Goal: Communication & Community: Answer question/provide support

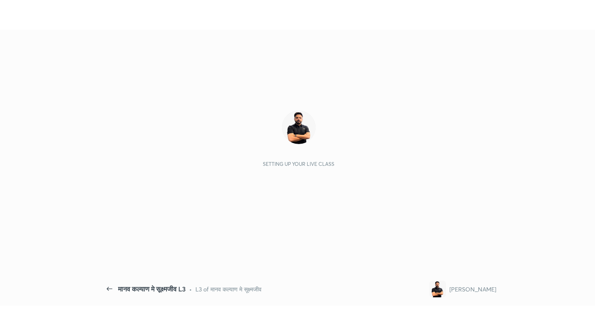
scroll to position [3, 0]
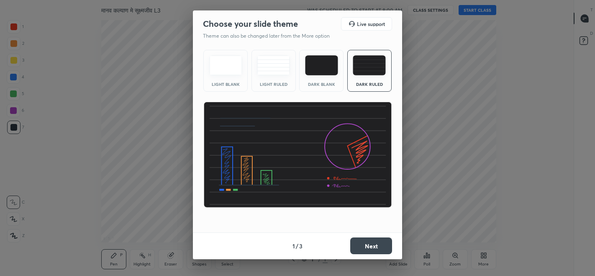
click at [367, 245] on button "Next" at bounding box center [371, 245] width 42 height 17
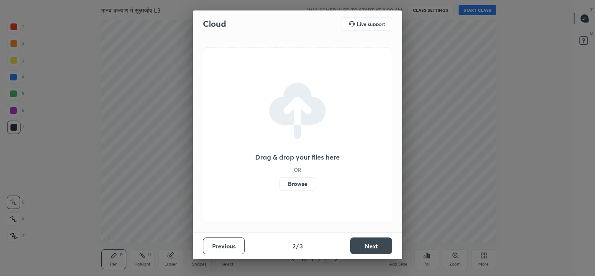
click at [366, 244] on button "Next" at bounding box center [371, 245] width 42 height 17
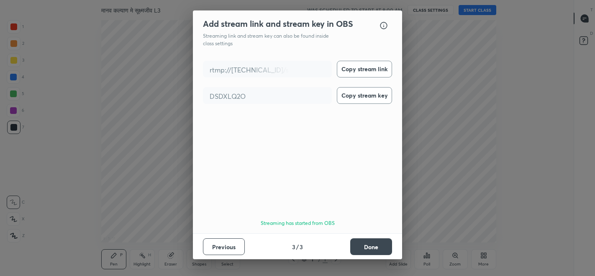
click at [367, 243] on button "Done" at bounding box center [371, 246] width 42 height 17
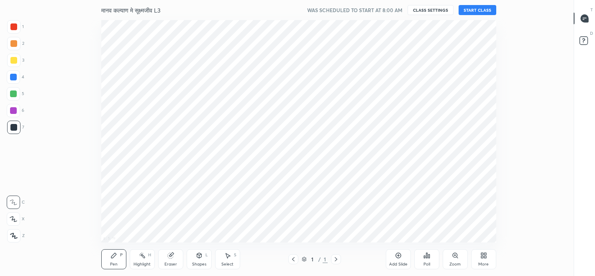
click at [480, 10] on button "START CLASS" at bounding box center [477, 10] width 38 height 10
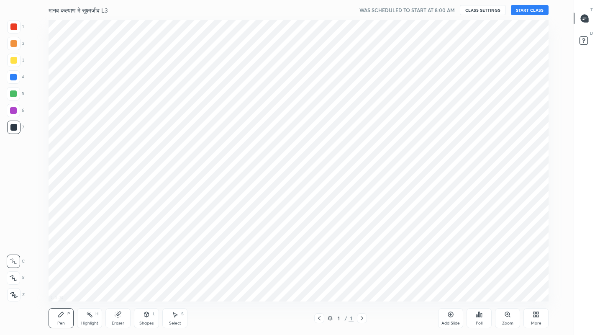
scroll to position [281, 543]
click at [533, 275] on div "More" at bounding box center [536, 323] width 10 height 4
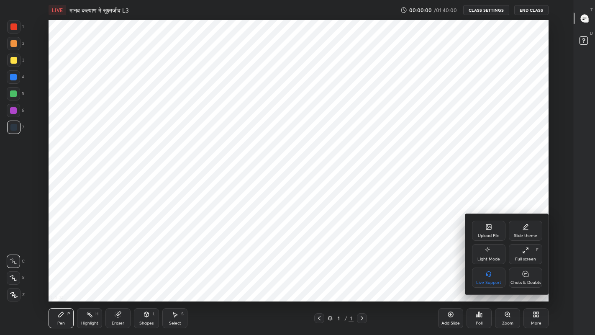
click at [528, 275] on icon at bounding box center [525, 273] width 7 height 9
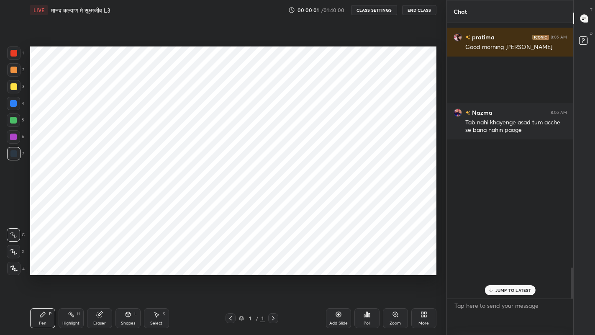
scroll to position [281, 412]
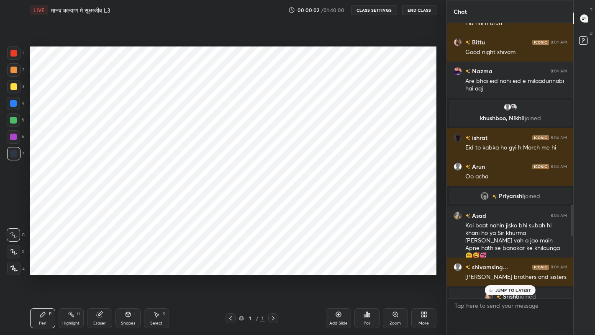
click at [494, 275] on div "JUMP TO LATEST" at bounding box center [510, 290] width 50 height 10
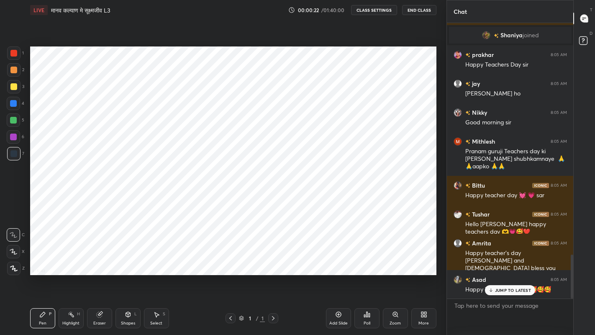
scroll to position [0, 0]
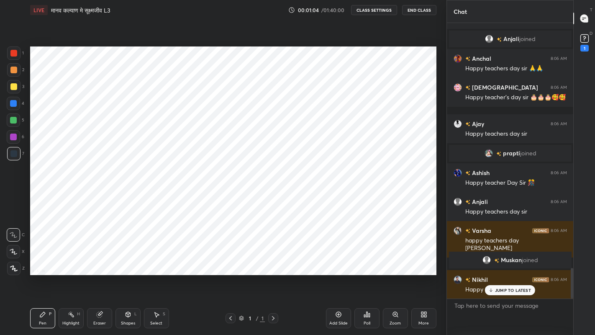
click at [331, 275] on div "Add Slide" at bounding box center [338, 318] width 25 height 20
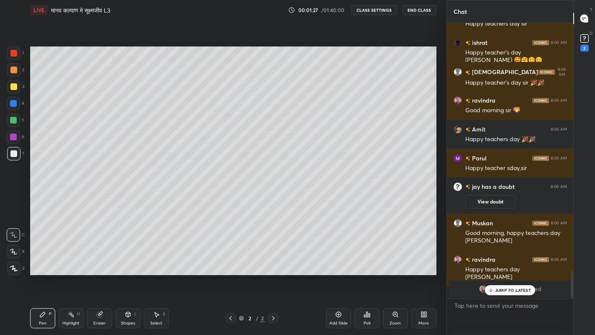
click at [581, 39] on rect at bounding box center [584, 39] width 8 height 8
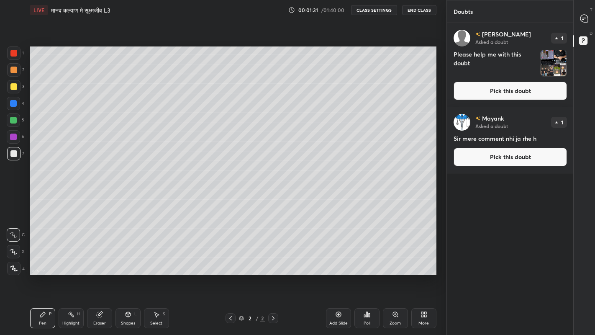
click at [479, 88] on button "Pick this doubt" at bounding box center [509, 91] width 113 height 18
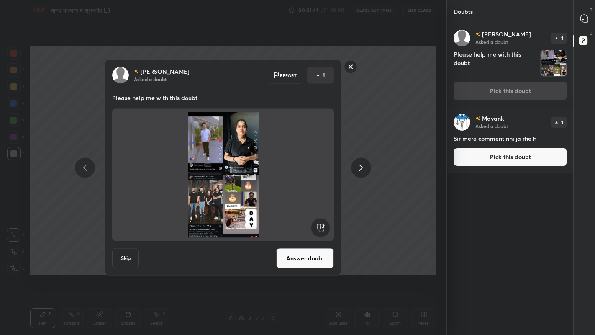
click at [348, 66] on rect at bounding box center [350, 66] width 13 height 13
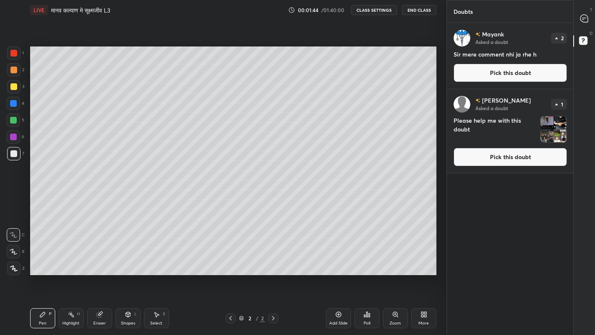
click at [472, 157] on button "Pick this doubt" at bounding box center [509, 157] width 113 height 18
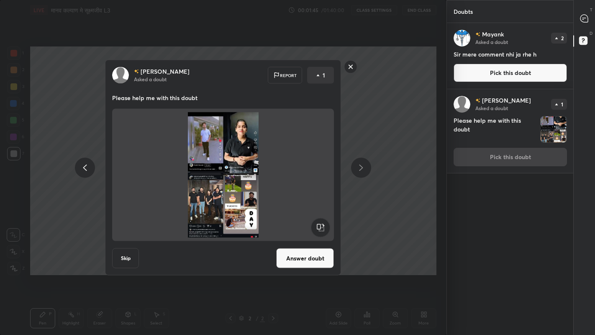
click at [297, 258] on button "Answer doubt" at bounding box center [305, 258] width 58 height 20
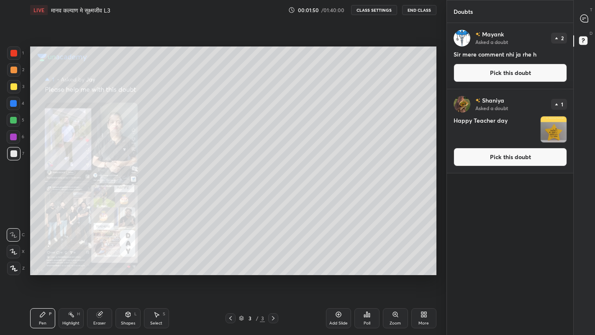
click at [486, 155] on button "Pick this doubt" at bounding box center [509, 157] width 113 height 18
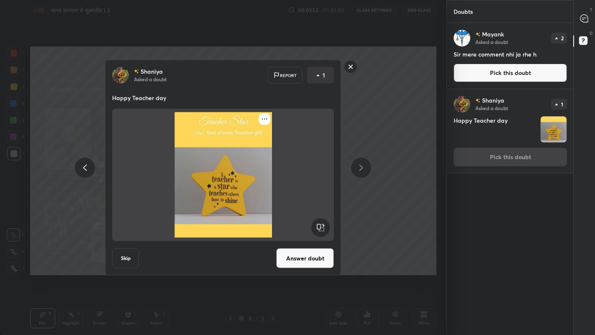
click at [294, 261] on button "Answer doubt" at bounding box center [305, 258] width 58 height 20
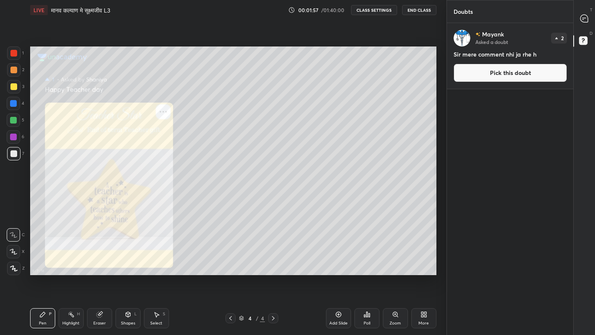
click at [581, 19] on icon at bounding box center [584, 19] width 8 height 8
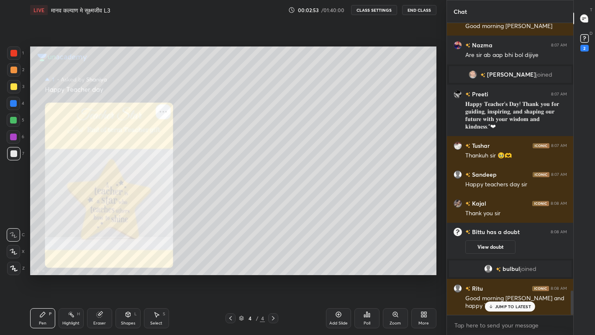
scroll to position [3183, 0]
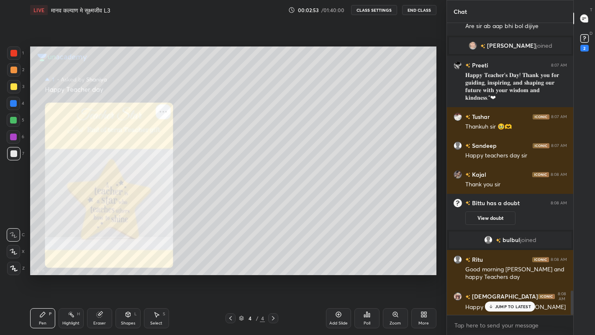
click at [582, 41] on rect at bounding box center [584, 39] width 8 height 8
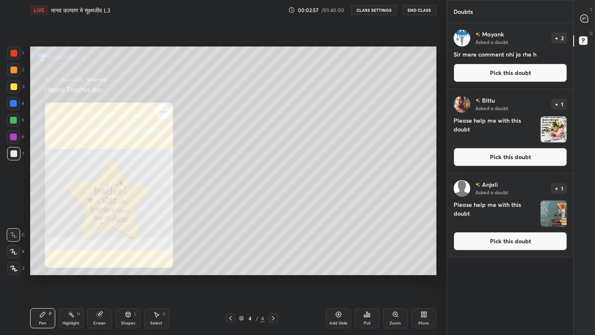
click at [496, 243] on button "Pick this doubt" at bounding box center [509, 241] width 113 height 18
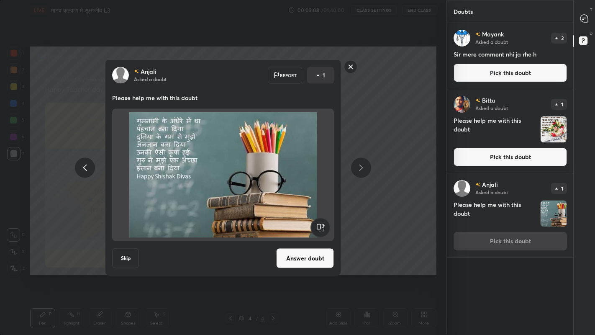
click at [300, 257] on button "Answer doubt" at bounding box center [305, 258] width 58 height 20
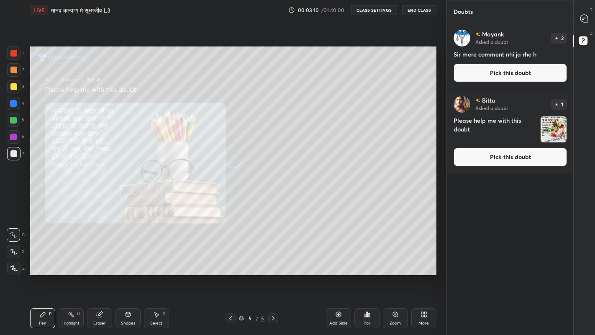
click at [491, 156] on button "Pick this doubt" at bounding box center [509, 157] width 113 height 18
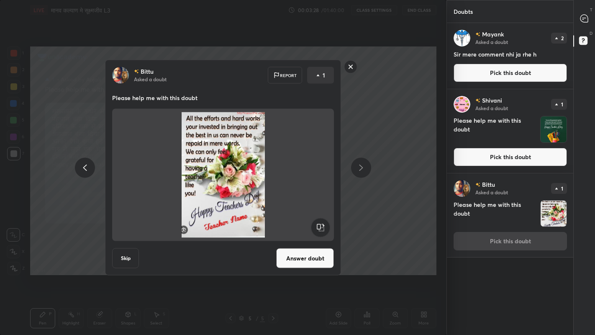
click at [299, 256] on button "Answer doubt" at bounding box center [305, 258] width 58 height 20
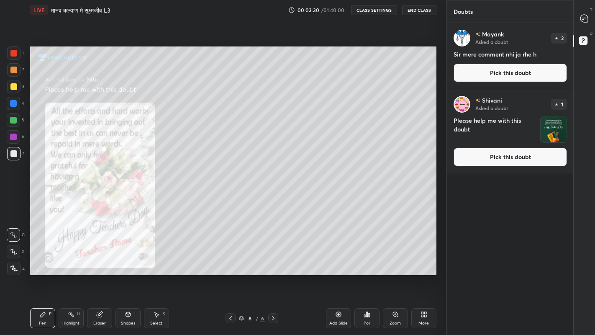
click at [482, 158] on button "Pick this doubt" at bounding box center [509, 157] width 113 height 18
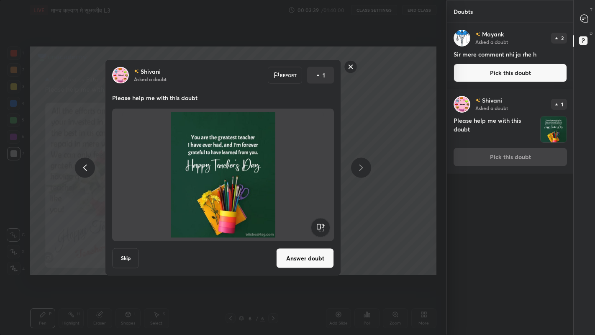
click at [305, 254] on button "Answer doubt" at bounding box center [305, 258] width 58 height 20
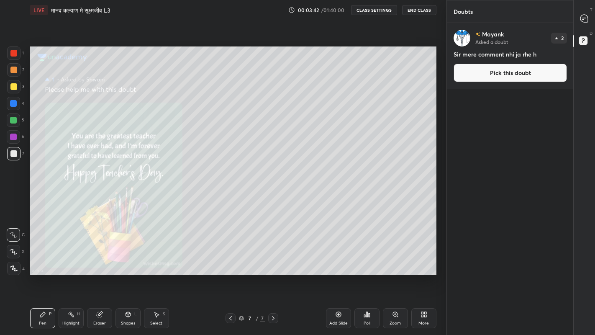
click at [581, 20] on icon at bounding box center [584, 19] width 8 height 8
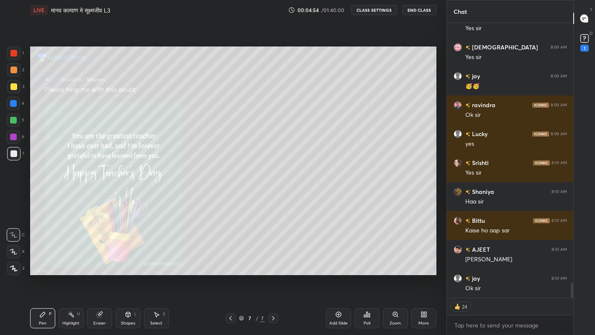
scroll to position [3, 3]
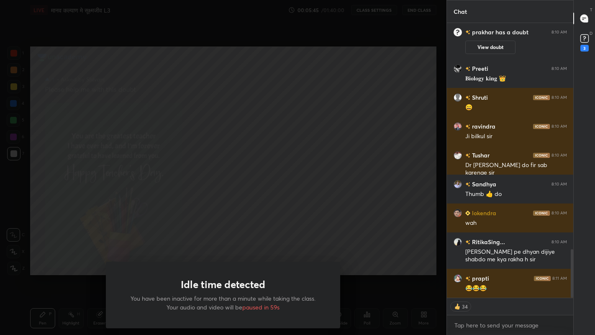
click at [171, 230] on div "Idle time detected You have been inactive for more than a minute while taking t…" at bounding box center [223, 167] width 446 height 335
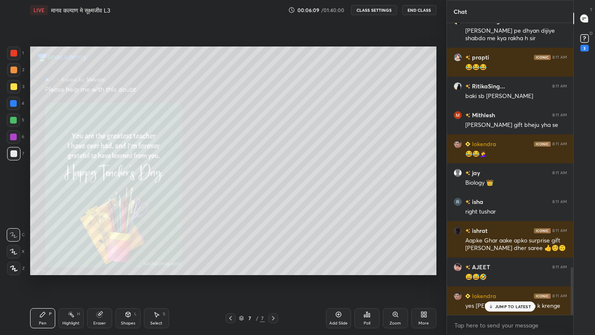
scroll to position [1541, 0]
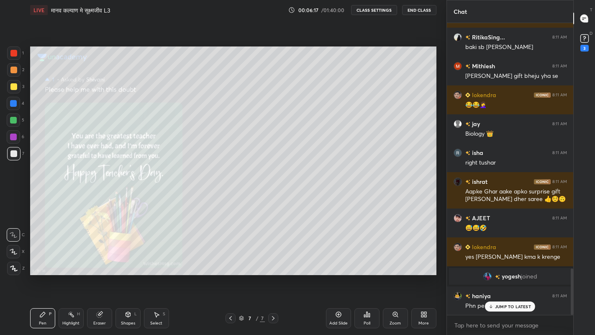
click at [12, 88] on div at bounding box center [13, 86] width 7 height 7
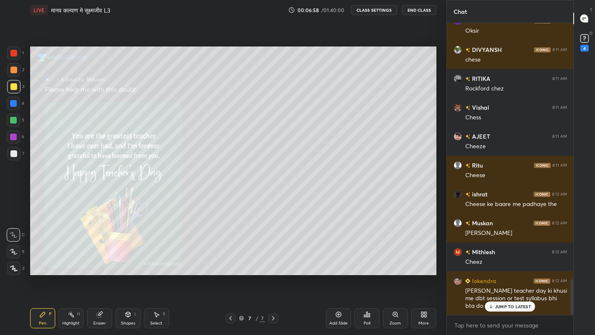
scroll to position [2135, 0]
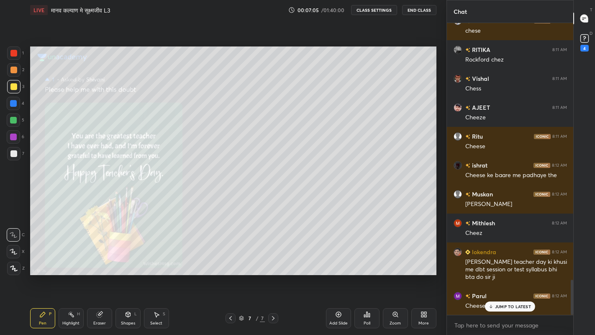
click at [424, 275] on div "More" at bounding box center [423, 318] width 25 height 20
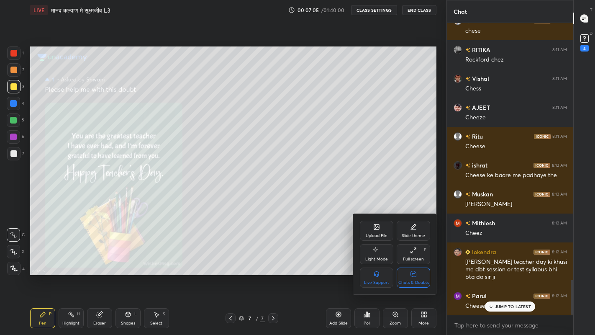
click at [423, 275] on div "Chats & Doubts" at bounding box center [413, 277] width 33 height 20
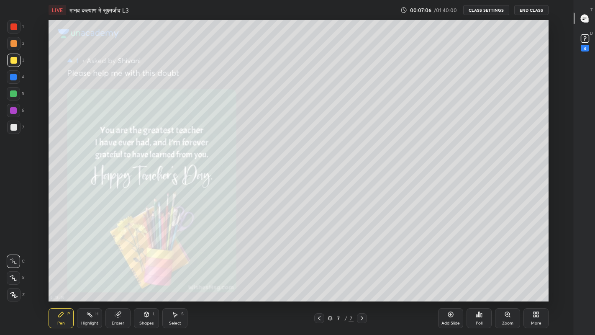
scroll to position [281, 543]
click at [449, 275] on div "Add Slide" at bounding box center [450, 318] width 25 height 20
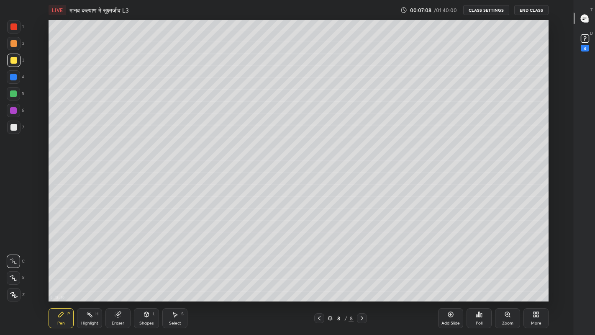
click at [15, 126] on div at bounding box center [13, 127] width 7 height 7
click at [16, 275] on div at bounding box center [13, 277] width 13 height 13
click at [13, 63] on div at bounding box center [13, 60] width 7 height 7
click at [13, 127] on div at bounding box center [13, 127] width 7 height 7
click at [113, 275] on div "Eraser" at bounding box center [117, 318] width 25 height 20
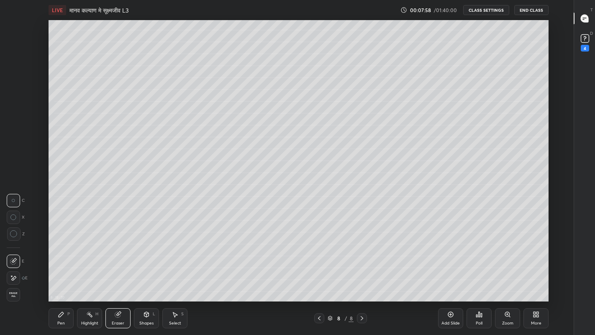
click at [65, 275] on div "Pen P" at bounding box center [61, 318] width 25 height 20
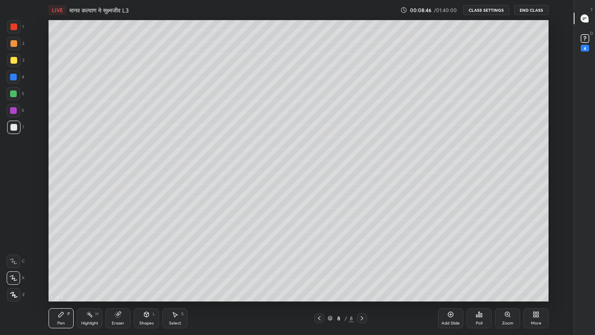
click at [120, 275] on icon at bounding box center [117, 314] width 5 height 5
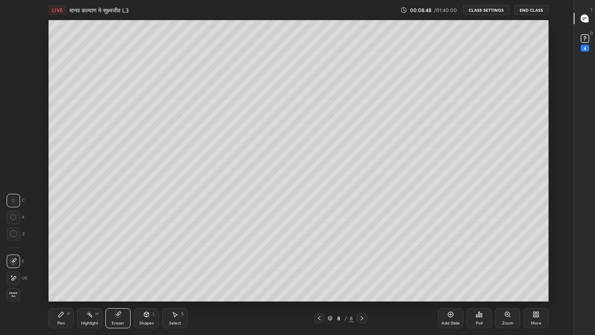
click at [60, 275] on icon at bounding box center [61, 314] width 7 height 7
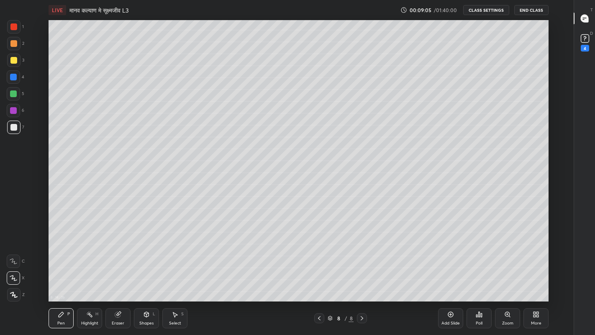
click at [13, 61] on div at bounding box center [13, 60] width 7 height 7
click at [118, 275] on div "Eraser" at bounding box center [117, 318] width 25 height 20
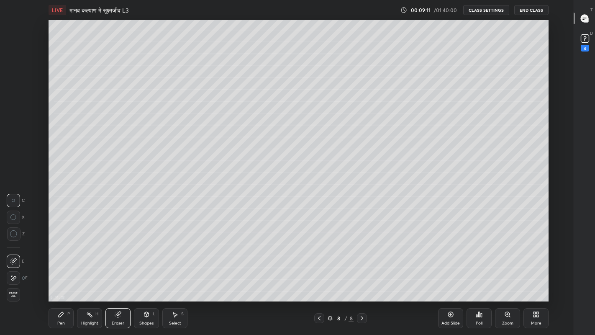
click at [59, 275] on icon at bounding box center [61, 314] width 5 height 5
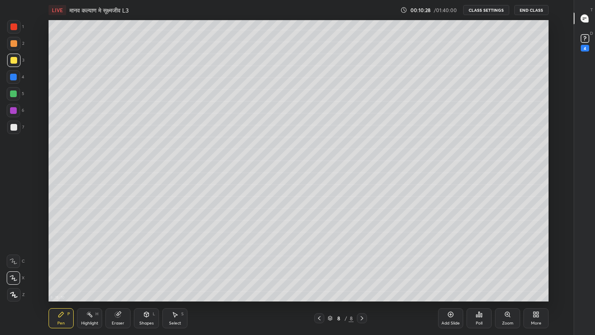
click at [11, 126] on div at bounding box center [13, 127] width 7 height 7
click at [16, 62] on div at bounding box center [13, 60] width 7 height 7
click at [113, 275] on div "Eraser" at bounding box center [117, 318] width 25 height 20
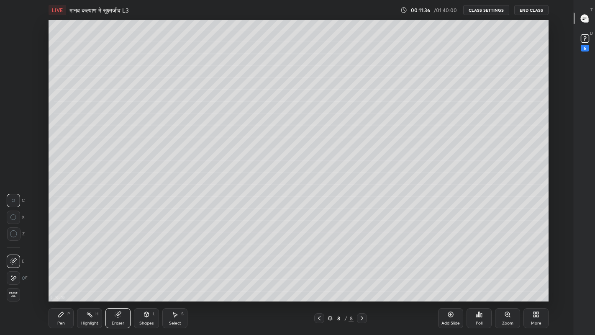
click at [61, 275] on div "Pen" at bounding box center [61, 323] width 8 height 4
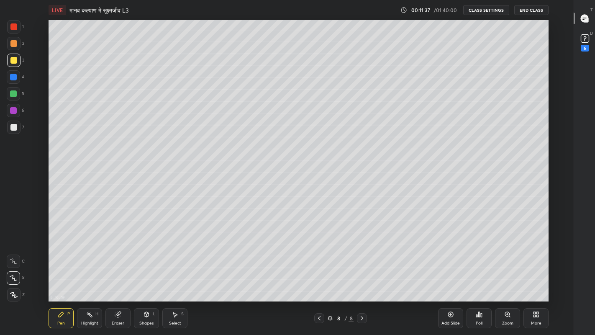
click at [13, 91] on div at bounding box center [13, 93] width 7 height 7
click at [12, 127] on div at bounding box center [13, 127] width 7 height 7
click at [13, 61] on div at bounding box center [13, 60] width 7 height 7
click at [532, 275] on div "More" at bounding box center [536, 323] width 10 height 4
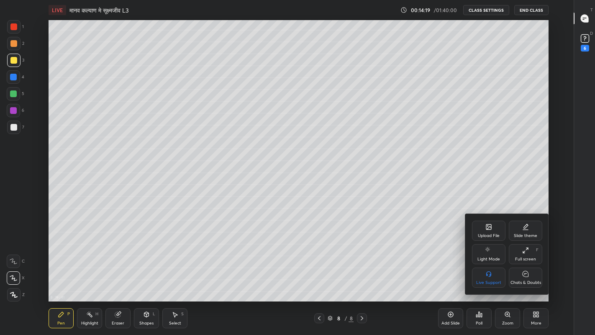
click at [525, 275] on icon at bounding box center [525, 274] width 6 height 6
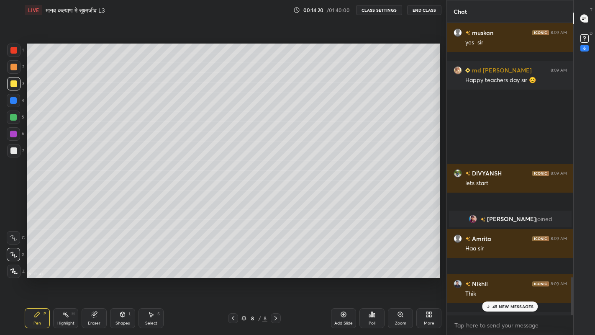
scroll to position [41546, 41415]
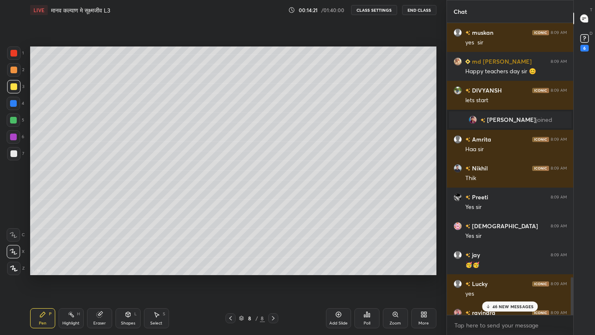
click at [501, 275] on p "46 NEW MESSAGES" at bounding box center [512, 306] width 41 height 5
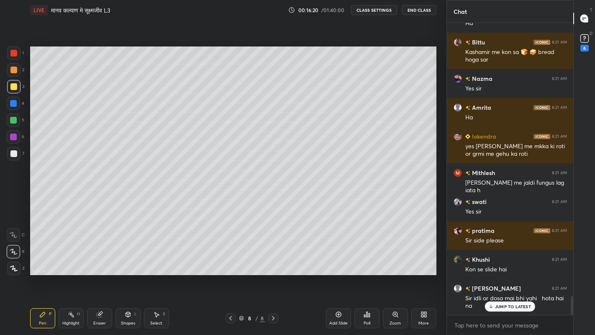
scroll to position [4205, 0]
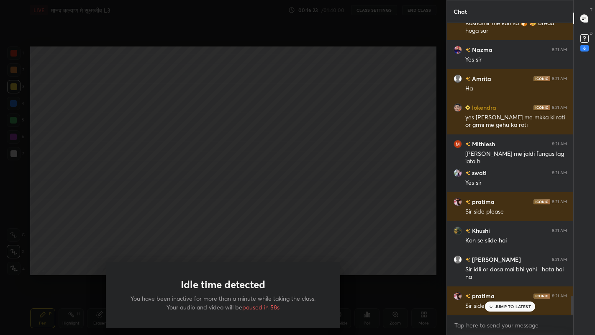
click at [194, 242] on div "Idle time detected You have been inactive for more than a minute while taking t…" at bounding box center [223, 167] width 446 height 335
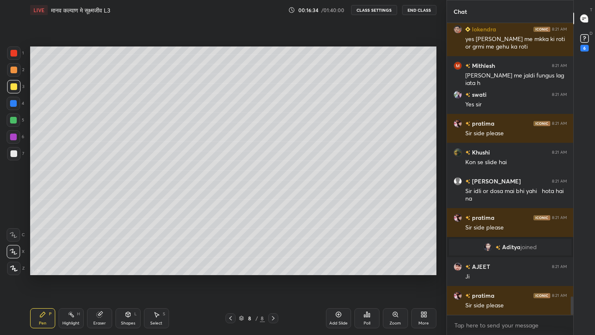
scroll to position [4312, 0]
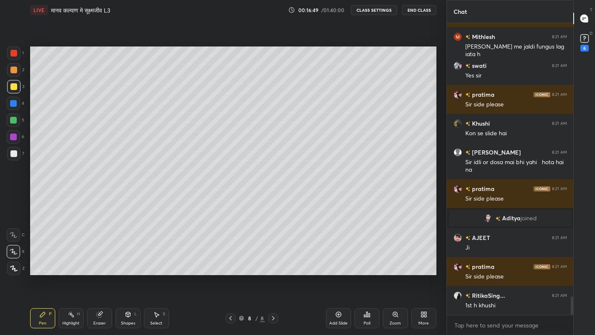
click at [425, 275] on div "More" at bounding box center [423, 323] width 10 height 4
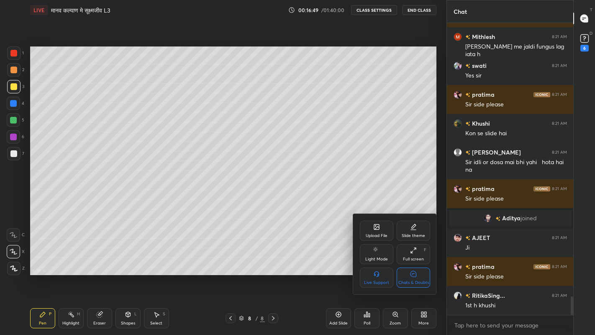
scroll to position [4341, 0]
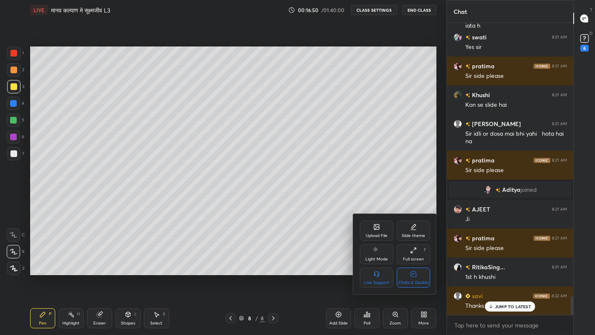
click at [416, 275] on div "Chats & Doubts" at bounding box center [413, 277] width 33 height 20
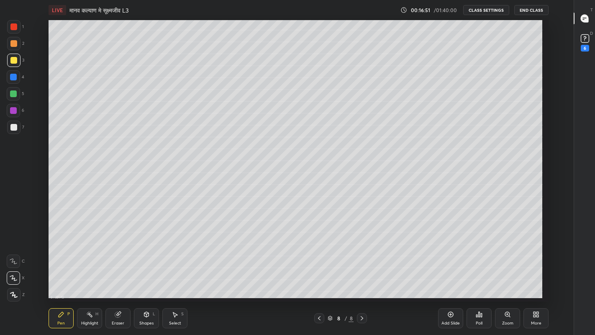
scroll to position [281, 543]
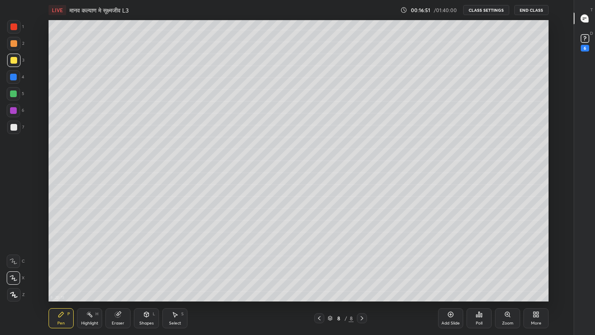
click at [448, 275] on div "Add Slide" at bounding box center [450, 323] width 18 height 4
click at [12, 126] on div at bounding box center [13, 127] width 7 height 7
click at [14, 61] on div at bounding box center [13, 60] width 7 height 7
click at [15, 129] on div at bounding box center [13, 127] width 7 height 7
click at [116, 275] on div "Eraser" at bounding box center [118, 323] width 13 height 4
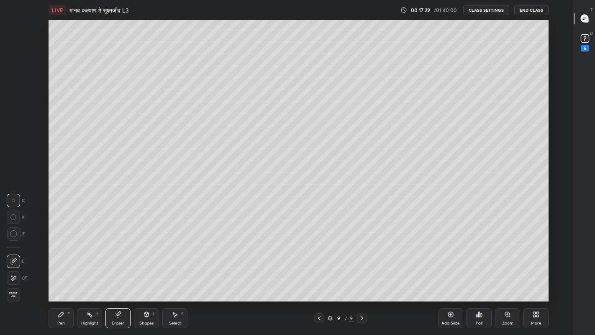
click at [61, 275] on div "Pen" at bounding box center [61, 323] width 8 height 4
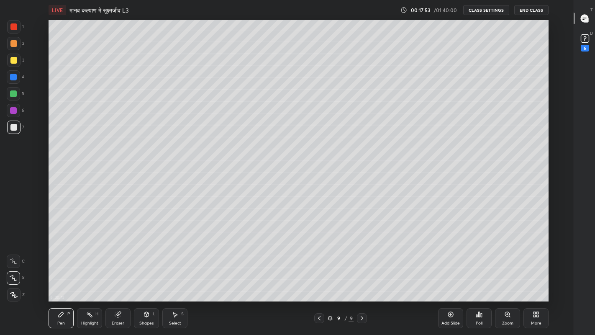
click at [13, 130] on div at bounding box center [13, 127] width 7 height 7
click at [13, 60] on div at bounding box center [13, 60] width 7 height 7
click at [17, 94] on div at bounding box center [13, 93] width 7 height 7
click at [12, 131] on div at bounding box center [13, 126] width 13 height 13
click at [13, 59] on div at bounding box center [13, 60] width 7 height 7
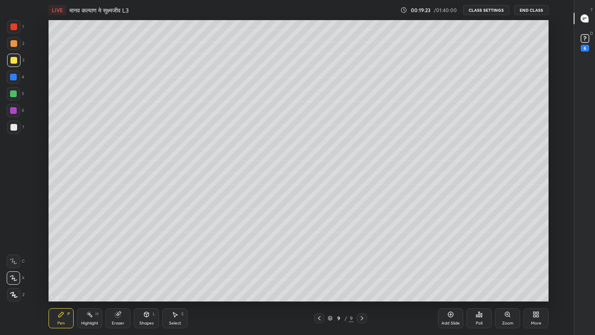
click at [123, 275] on div "Eraser" at bounding box center [117, 318] width 25 height 20
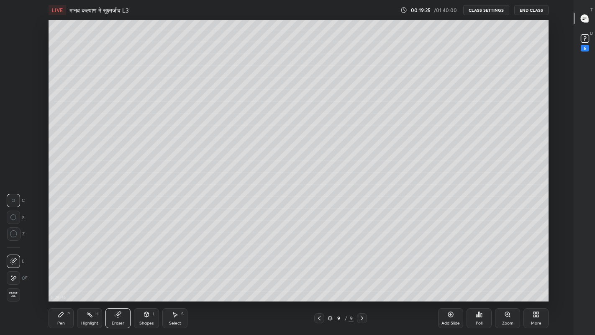
click at [59, 275] on icon at bounding box center [61, 314] width 5 height 5
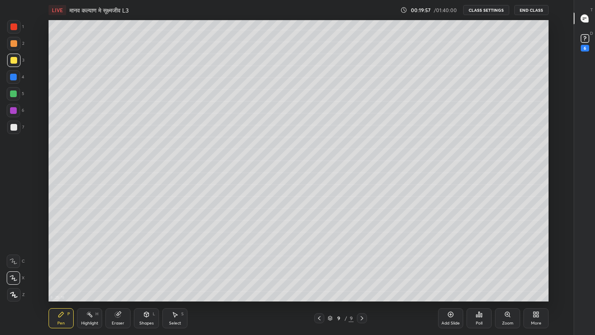
click at [116, 275] on icon at bounding box center [117, 314] width 5 height 5
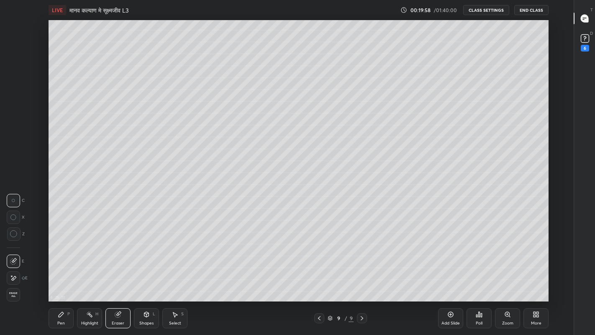
click at [57, 275] on div "Pen P" at bounding box center [61, 318] width 25 height 20
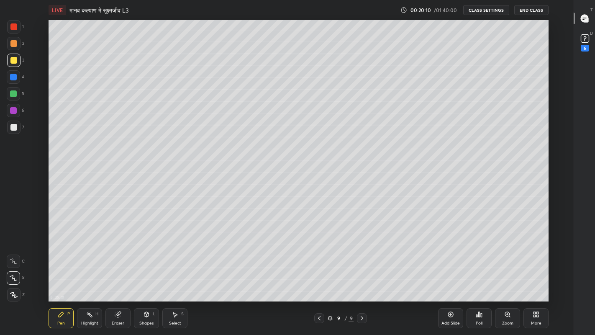
click at [15, 129] on div at bounding box center [13, 127] width 7 height 7
click at [117, 275] on icon at bounding box center [117, 314] width 5 height 5
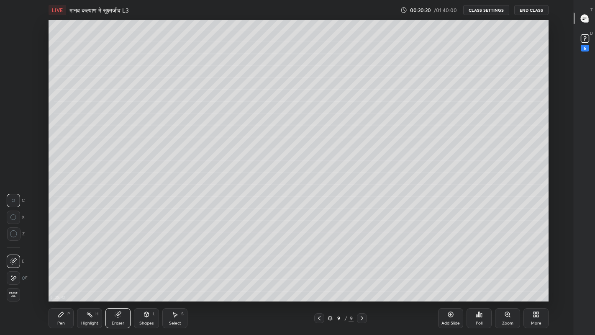
click at [61, 275] on div "Pen P" at bounding box center [61, 318] width 25 height 20
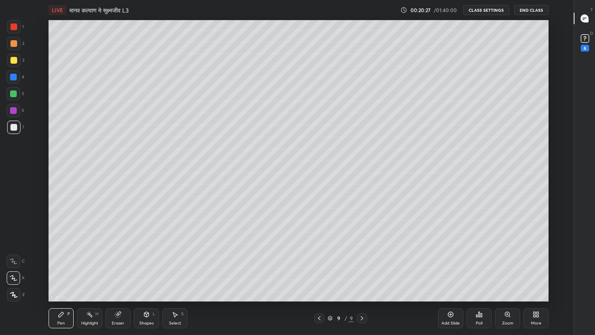
click at [534, 275] on div "More" at bounding box center [535, 318] width 25 height 20
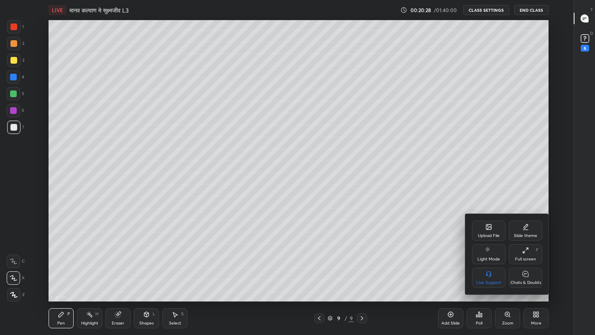
click at [523, 275] on icon at bounding box center [525, 273] width 7 height 9
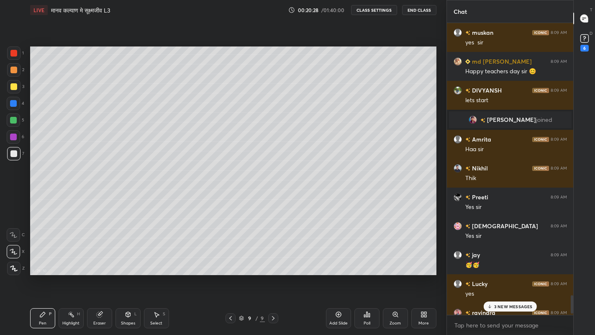
scroll to position [284, 0]
click at [496, 275] on p "4 NEW MESSAGES" at bounding box center [513, 306] width 39 height 5
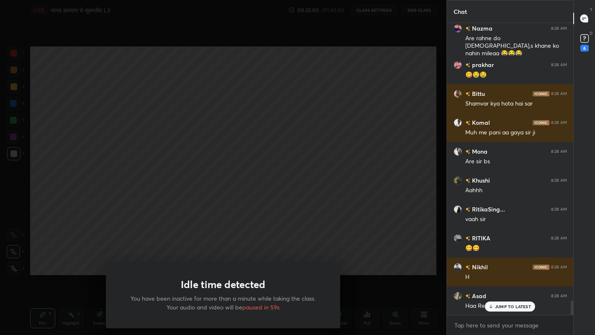
scroll to position [5699, 0]
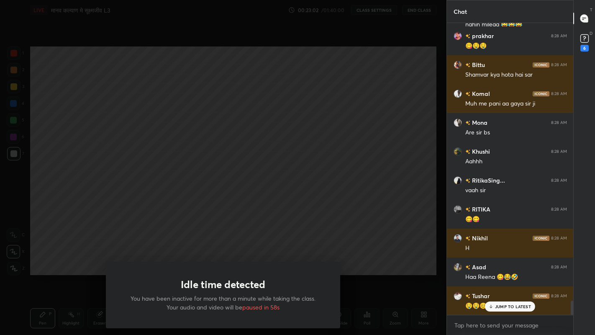
click at [195, 145] on div "Idle time detected You have been inactive for more than a minute while taking t…" at bounding box center [223, 167] width 446 height 335
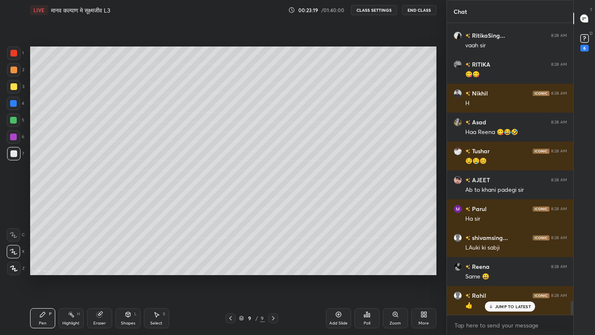
scroll to position [5872, 0]
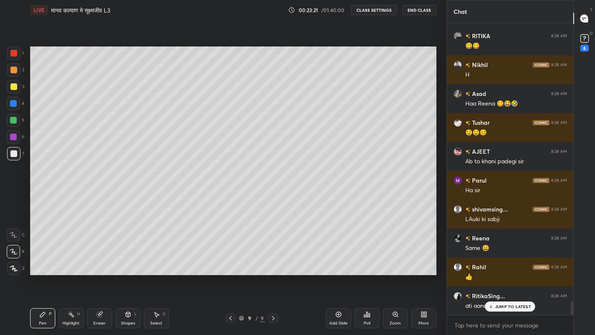
click at [12, 88] on div at bounding box center [13, 86] width 7 height 7
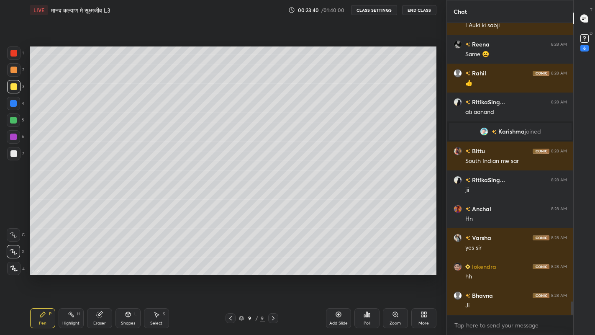
scroll to position [6094, 0]
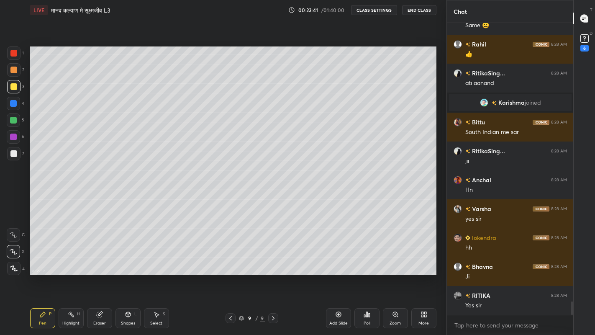
click at [335, 275] on div "Add Slide" at bounding box center [338, 323] width 18 height 4
click at [422, 275] on div "More" at bounding box center [423, 323] width 10 height 4
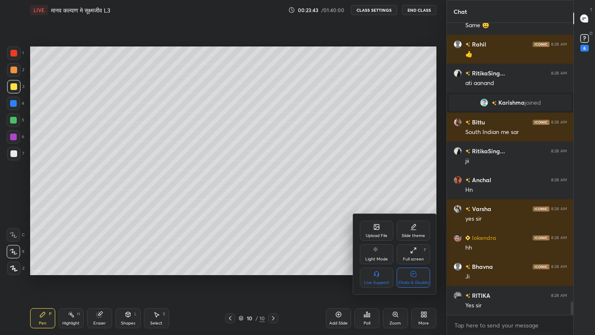
click at [416, 275] on div "Chats & Doubts" at bounding box center [413, 282] width 31 height 4
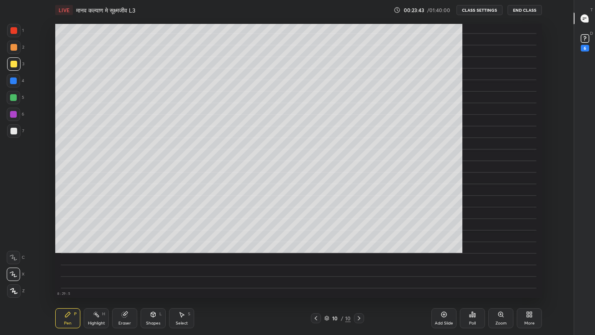
scroll to position [0, 0]
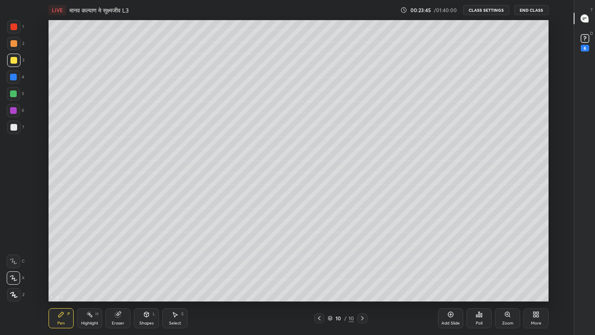
click at [14, 128] on div at bounding box center [13, 127] width 7 height 7
click at [11, 61] on div at bounding box center [13, 60] width 7 height 7
click at [16, 96] on div at bounding box center [13, 93] width 7 height 7
click at [13, 128] on div at bounding box center [13, 127] width 7 height 7
click at [11, 60] on div at bounding box center [13, 60] width 7 height 7
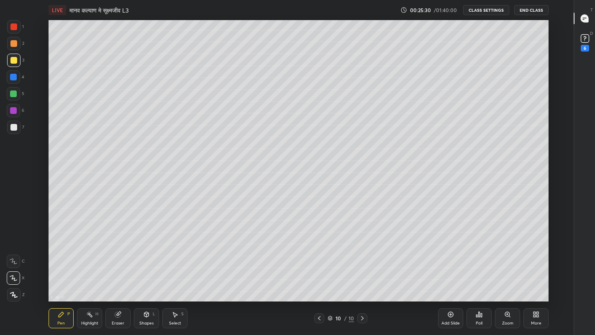
click at [13, 92] on div at bounding box center [13, 93] width 7 height 7
click at [16, 127] on div at bounding box center [13, 127] width 7 height 7
click at [118, 275] on div "Eraser" at bounding box center [118, 323] width 13 height 4
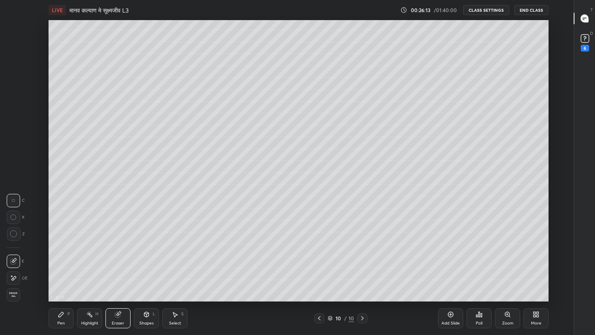
click at [65, 275] on div "Pen P" at bounding box center [61, 318] width 25 height 20
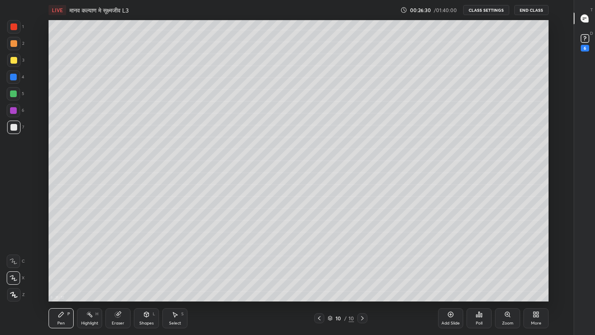
click at [123, 275] on div "Eraser" at bounding box center [117, 318] width 25 height 20
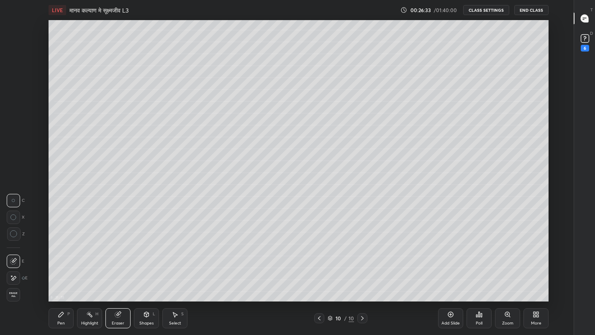
click at [69, 275] on div "Pen P" at bounding box center [61, 318] width 25 height 20
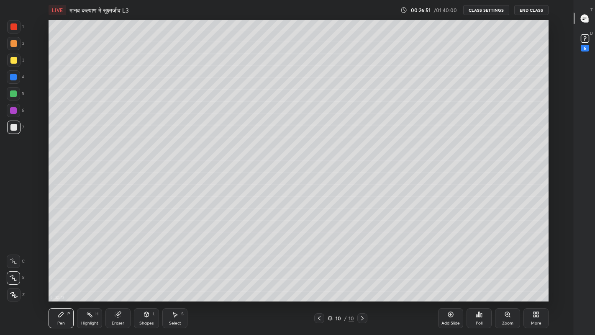
click at [14, 62] on div at bounding box center [13, 60] width 7 height 7
click at [535, 275] on div "More" at bounding box center [536, 323] width 10 height 4
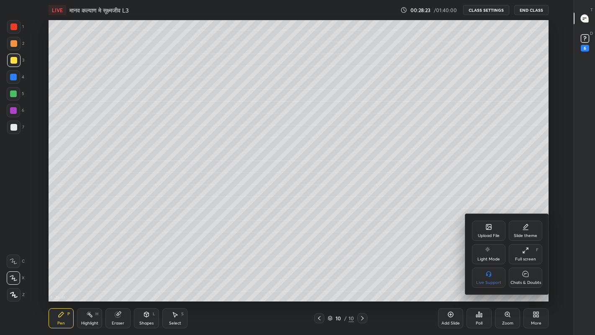
click at [526, 275] on div "Chats & Doubts" at bounding box center [525, 282] width 31 height 4
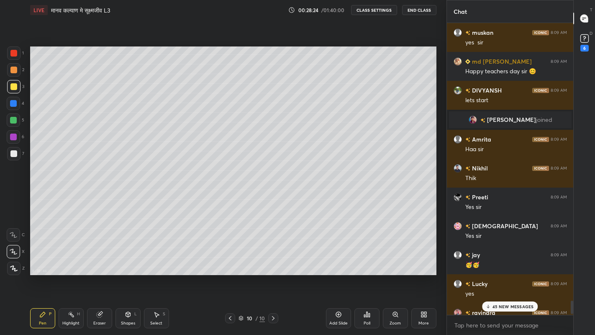
scroll to position [284, 0]
click at [494, 275] on div "45 NEW MESSAGES" at bounding box center [510, 306] width 56 height 10
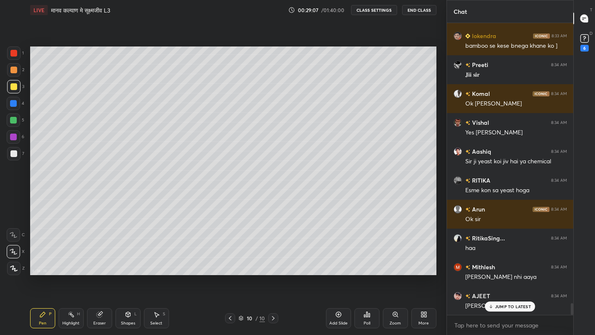
scroll to position [6946, 0]
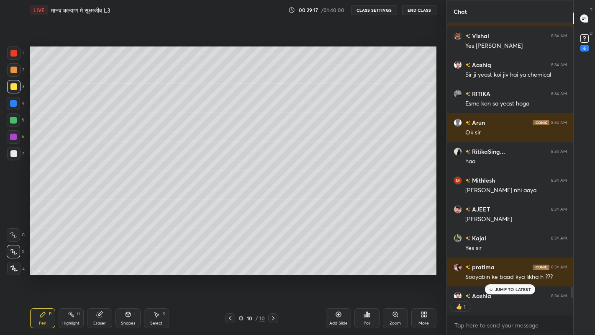
click at [99, 275] on div "Eraser" at bounding box center [99, 323] width 13 height 4
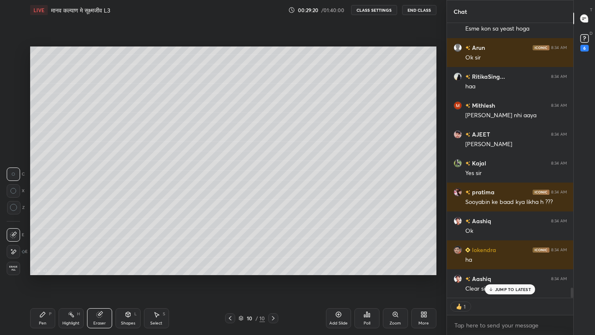
click at [48, 275] on div "Pen P" at bounding box center [42, 318] width 25 height 20
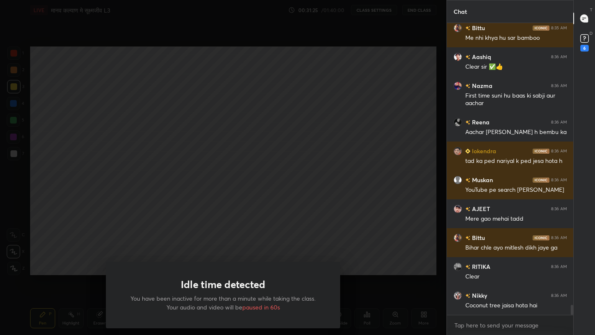
scroll to position [8181, 0]
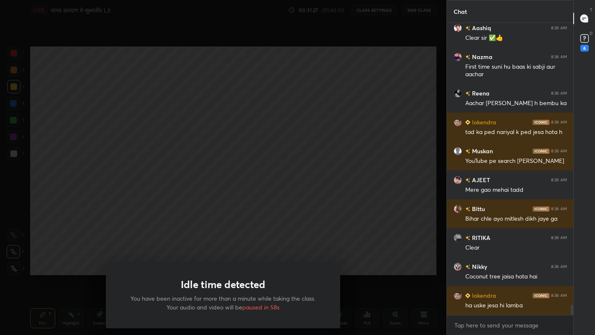
click at [250, 223] on div "Idle time detected You have been inactive for more than a minute while taking t…" at bounding box center [223, 167] width 446 height 335
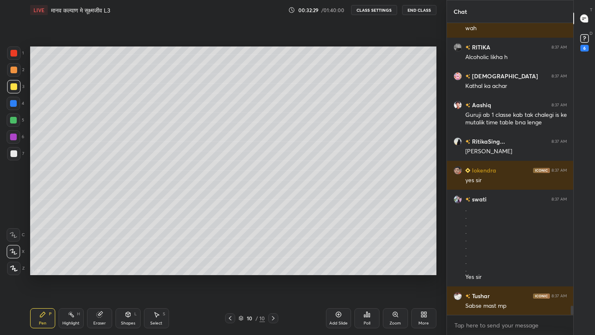
scroll to position [8805, 0]
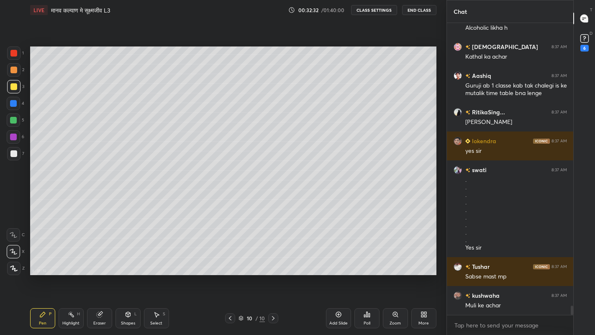
click at [422, 275] on div "More" at bounding box center [423, 323] width 10 height 4
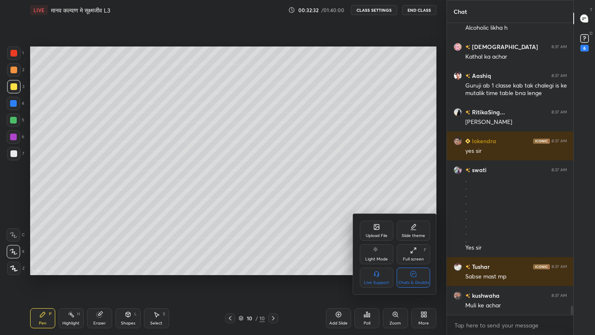
click at [421, 275] on div "Chats & Doubts" at bounding box center [413, 277] width 33 height 20
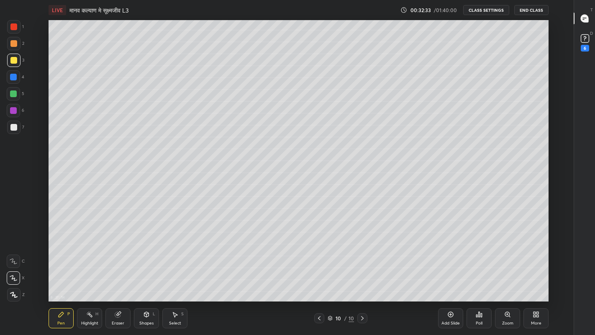
scroll to position [281, 543]
click at [448, 275] on div "Add Slide" at bounding box center [450, 318] width 25 height 20
click at [15, 126] on div at bounding box center [13, 127] width 7 height 7
click at [13, 60] on div at bounding box center [13, 60] width 7 height 7
click at [9, 131] on div at bounding box center [13, 126] width 13 height 13
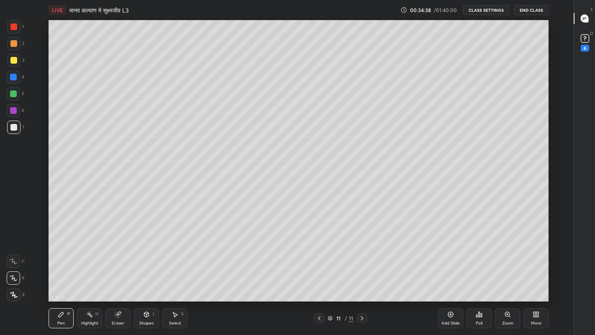
click at [12, 94] on div at bounding box center [13, 93] width 7 height 7
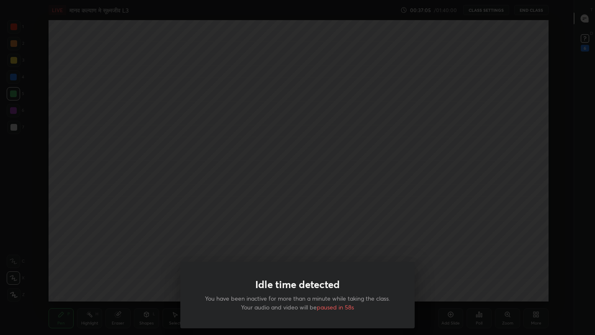
click at [189, 218] on div "Idle time detected You have been inactive for more than a minute while taking t…" at bounding box center [297, 167] width 595 height 335
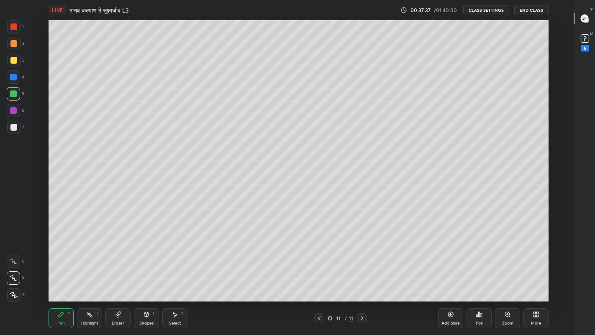
click at [14, 129] on div at bounding box center [13, 127] width 7 height 7
click at [12, 92] on div at bounding box center [13, 93] width 7 height 7
click at [536, 275] on div "More" at bounding box center [536, 323] width 10 height 4
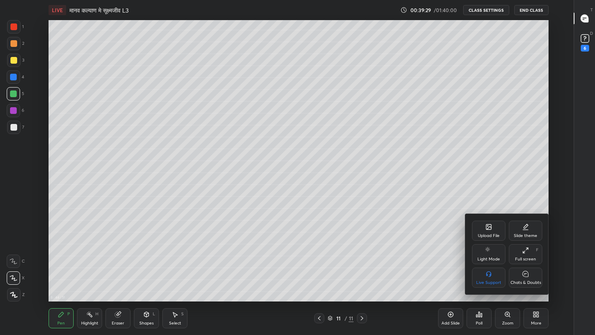
click at [529, 275] on div "Chats & Doubts" at bounding box center [525, 277] width 33 height 20
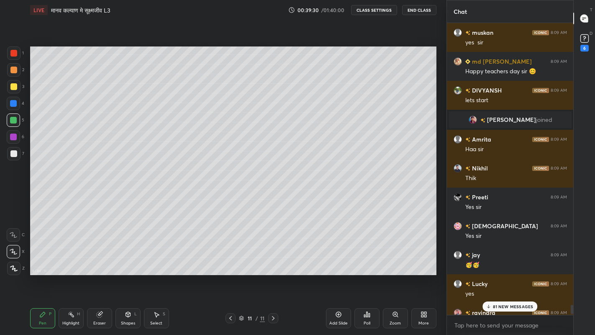
scroll to position [284, 0]
click at [493, 275] on div "81 NEW MESSAGES" at bounding box center [509, 306] width 55 height 10
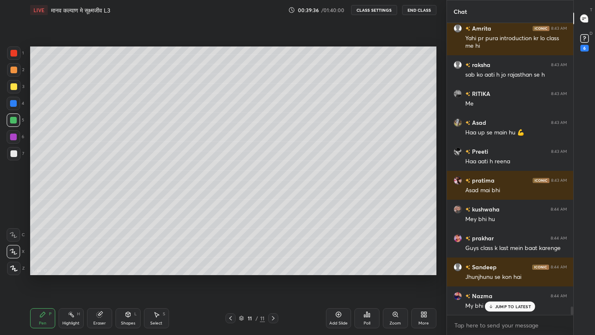
scroll to position [9791, 0]
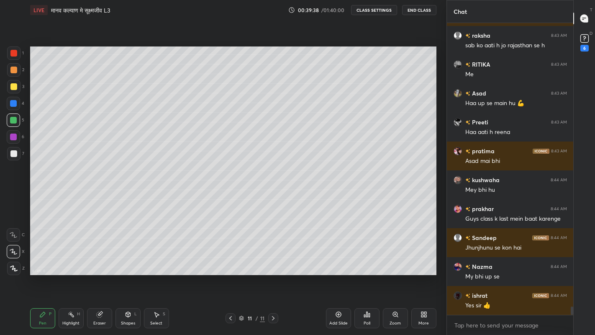
click at [13, 155] on div at bounding box center [13, 153] width 7 height 7
click at [97, 275] on div "Eraser" at bounding box center [99, 323] width 13 height 4
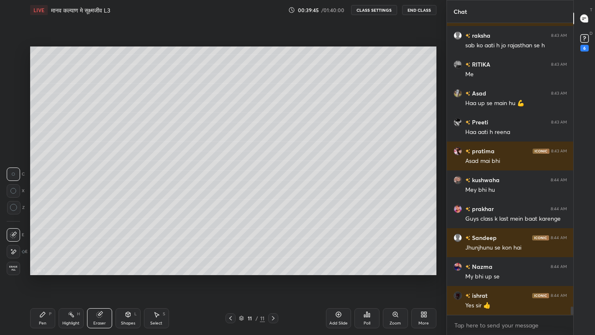
click at [42, 275] on div "Pen" at bounding box center [43, 323] width 8 height 4
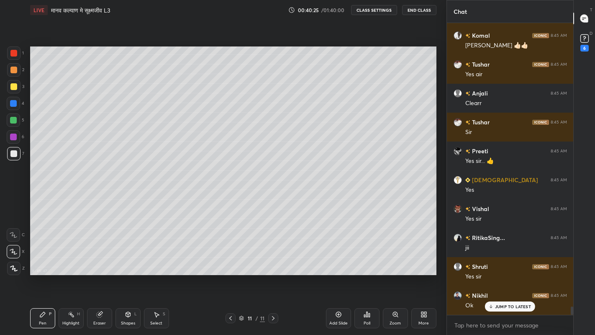
scroll to position [10108, 0]
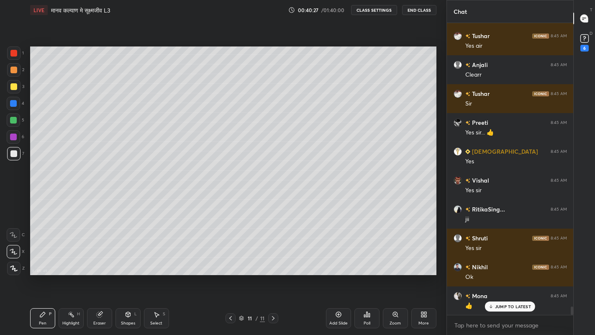
click at [337, 275] on div "Add Slide" at bounding box center [338, 323] width 18 height 4
click at [421, 275] on div "More" at bounding box center [423, 318] width 25 height 20
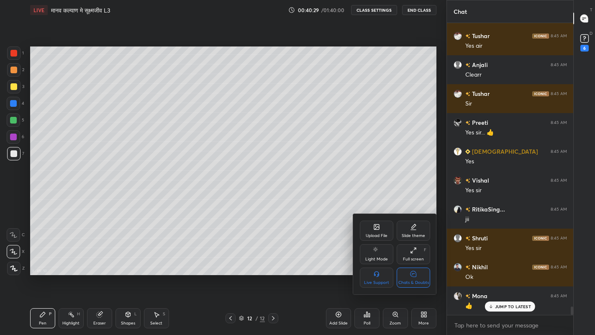
click at [410, 275] on icon at bounding box center [413, 273] width 7 height 9
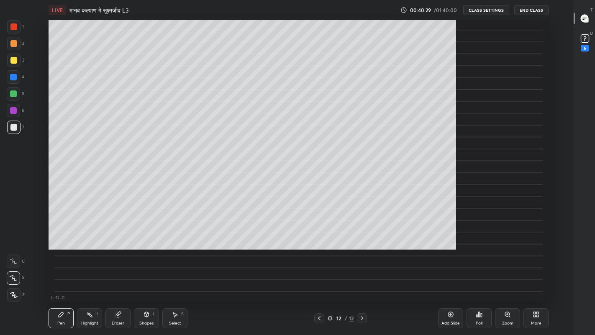
scroll to position [41546, 41294]
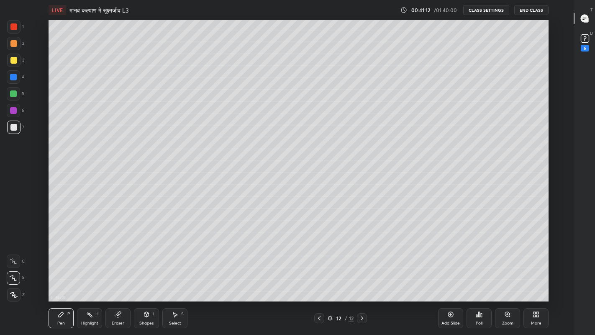
click at [119, 275] on div "Eraser" at bounding box center [118, 323] width 13 height 4
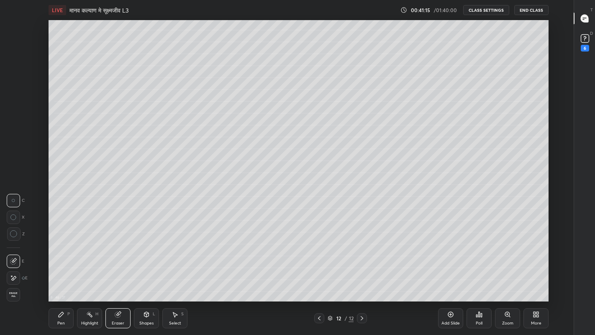
click at [59, 275] on icon at bounding box center [61, 314] width 7 height 7
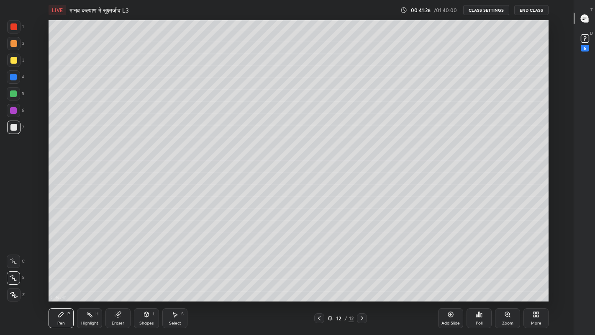
click at [13, 131] on div at bounding box center [13, 126] width 13 height 13
click at [114, 275] on div "Eraser" at bounding box center [118, 323] width 13 height 4
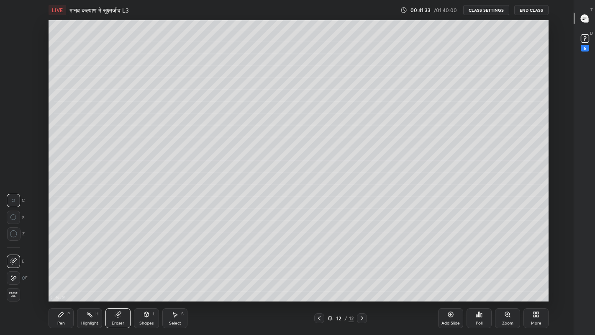
click at [59, 275] on div "Pen P" at bounding box center [61, 318] width 25 height 20
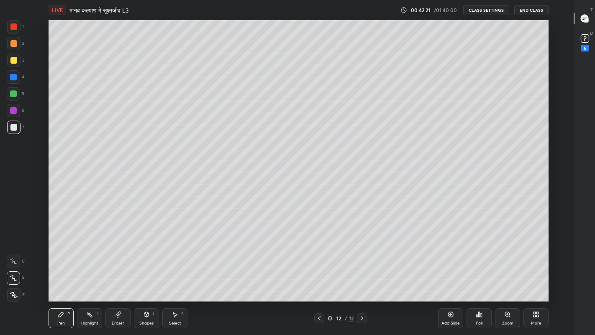
click at [14, 126] on div at bounding box center [13, 127] width 7 height 7
click at [15, 59] on div at bounding box center [13, 60] width 7 height 7
click at [112, 275] on div "Eraser" at bounding box center [117, 318] width 25 height 20
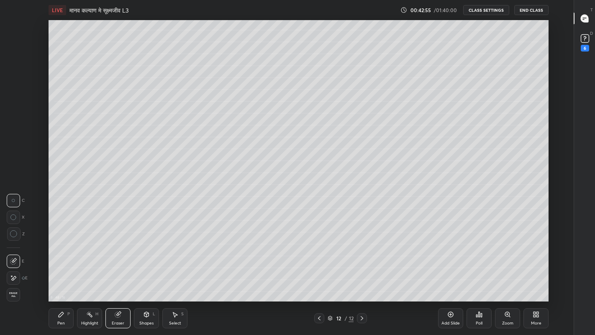
click at [63, 275] on div "Pen" at bounding box center [61, 323] width 8 height 4
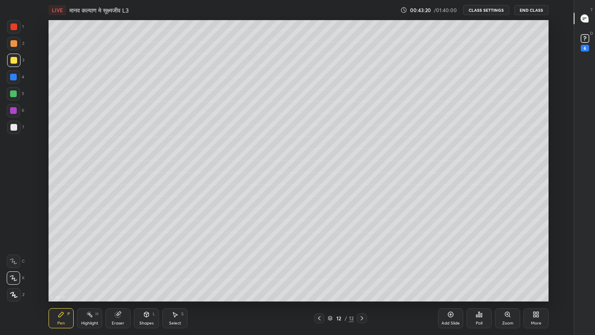
click at [123, 275] on div "Eraser" at bounding box center [117, 318] width 25 height 20
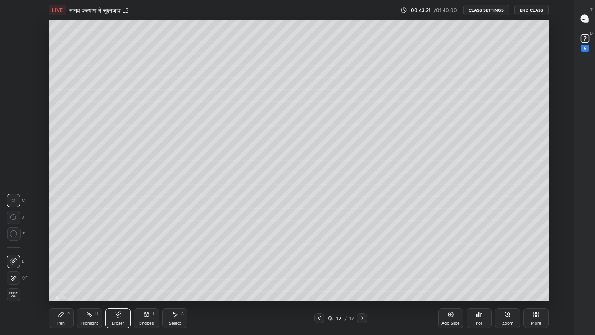
click at [58, 275] on div "Pen P" at bounding box center [61, 318] width 25 height 20
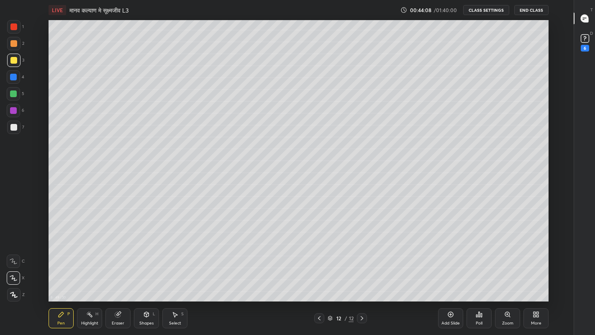
click at [61, 275] on div "Pen" at bounding box center [61, 323] width 8 height 4
click at [10, 128] on div at bounding box center [13, 127] width 7 height 7
click at [533, 275] on div "More" at bounding box center [536, 323] width 10 height 4
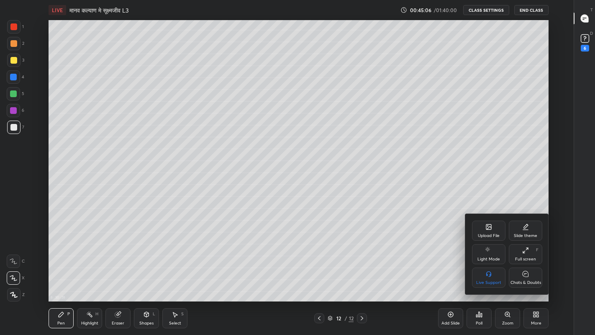
click at [524, 274] on icon at bounding box center [524, 274] width 1 height 0
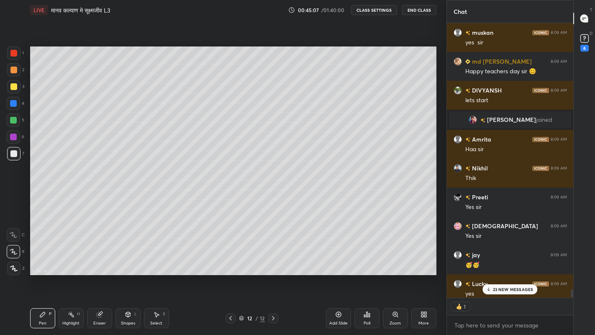
scroll to position [284, 0]
click at [489, 275] on icon at bounding box center [489, 288] width 0 height 3
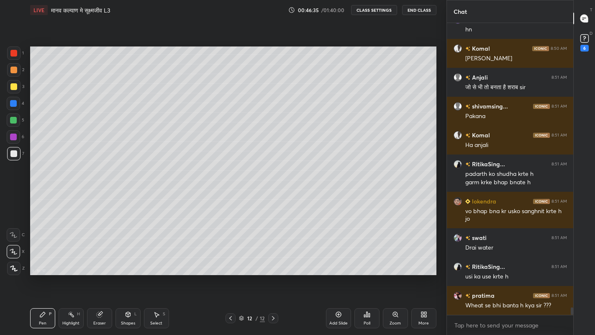
scroll to position [10820, 0]
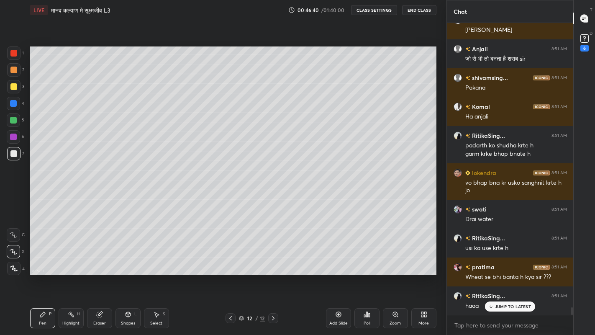
click at [13, 87] on div at bounding box center [13, 86] width 7 height 7
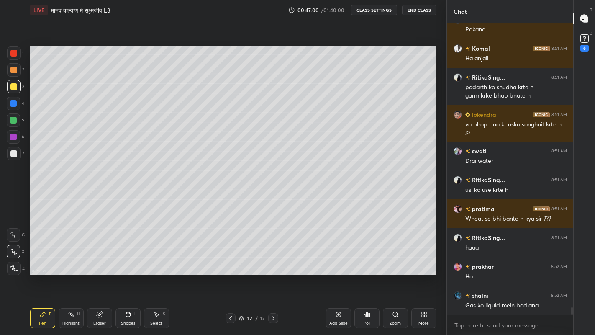
scroll to position [10907, 0]
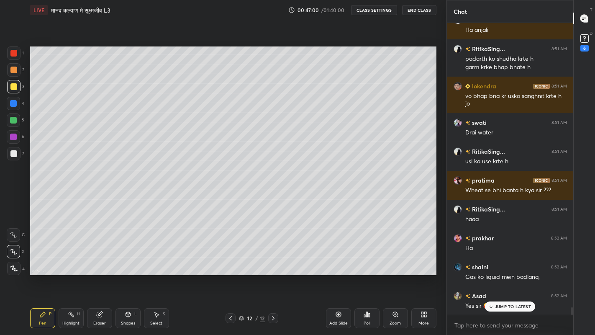
click at [13, 155] on div at bounding box center [13, 153] width 7 height 7
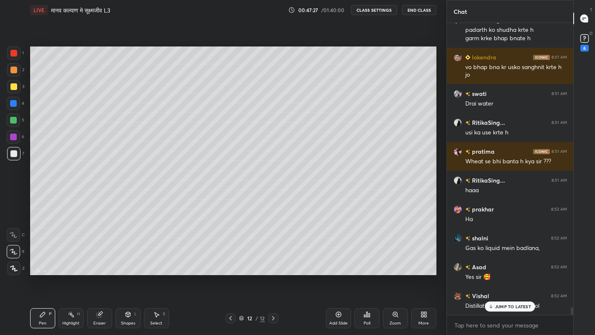
scroll to position [10965, 0]
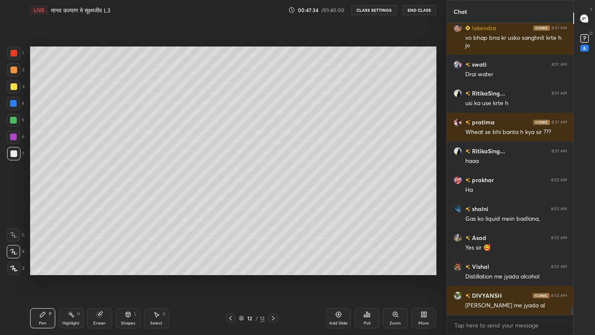
click at [15, 88] on div at bounding box center [13, 86] width 7 height 7
click at [15, 122] on div at bounding box center [13, 120] width 7 height 7
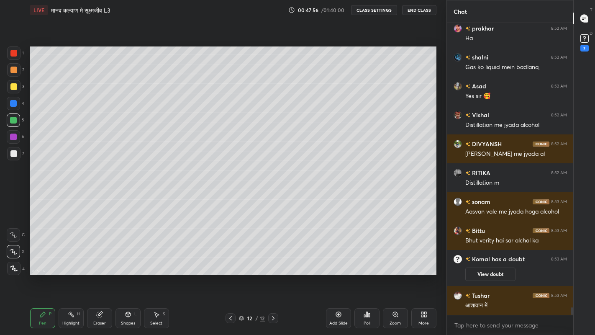
scroll to position [10815, 0]
click at [97, 275] on div "Eraser" at bounding box center [99, 323] width 13 height 4
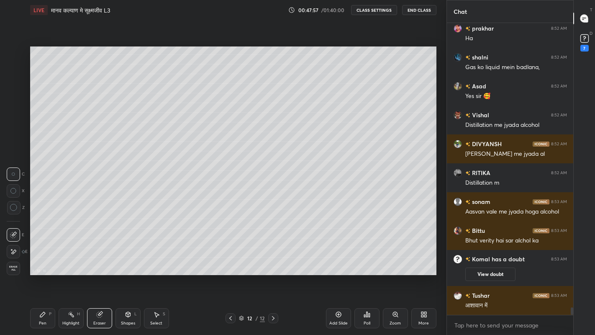
scroll to position [10844, 0]
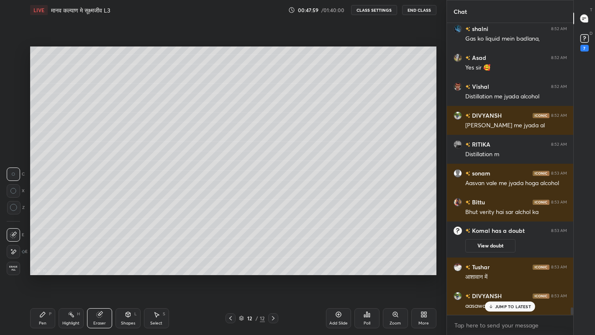
click at [45, 275] on icon at bounding box center [42, 314] width 7 height 7
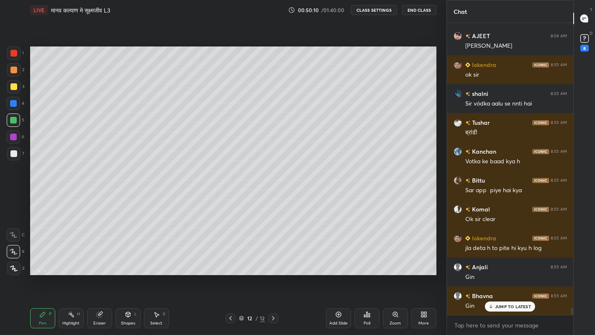
scroll to position [11566, 0]
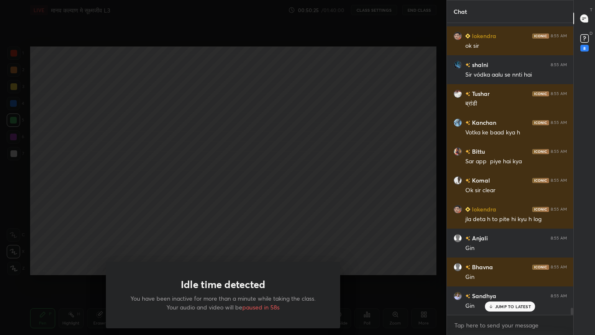
click at [160, 169] on div "Idle time detected You have been inactive for more than a minute while taking t…" at bounding box center [223, 167] width 446 height 335
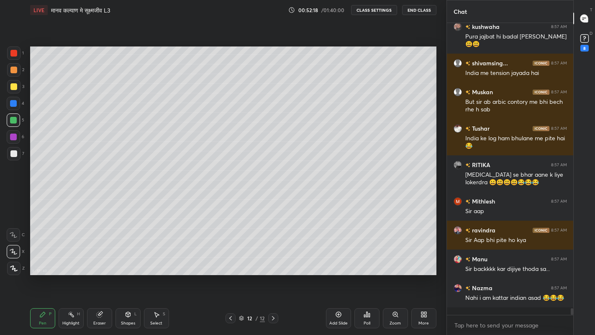
scroll to position [12514, 0]
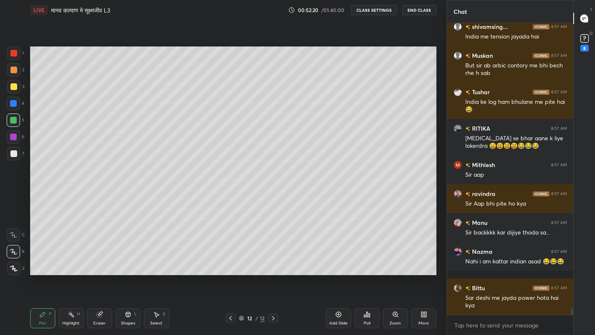
click at [334, 275] on div "Add Slide" at bounding box center [338, 323] width 18 height 4
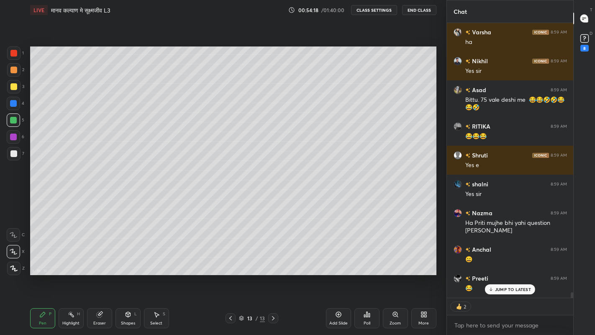
scroll to position [13730, 0]
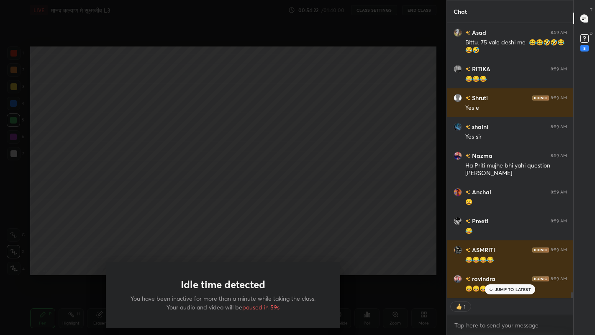
click at [131, 233] on div "Idle time detected You have been inactive for more than a minute while taking t…" at bounding box center [223, 167] width 446 height 335
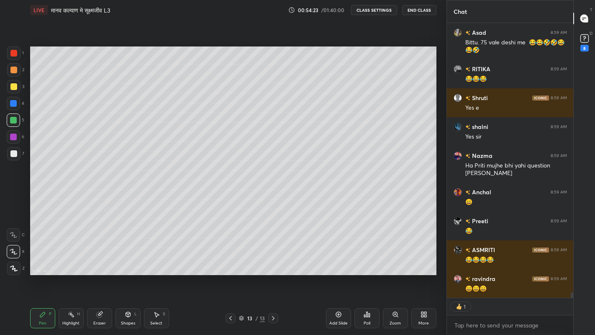
click at [13, 86] on div at bounding box center [13, 86] width 7 height 7
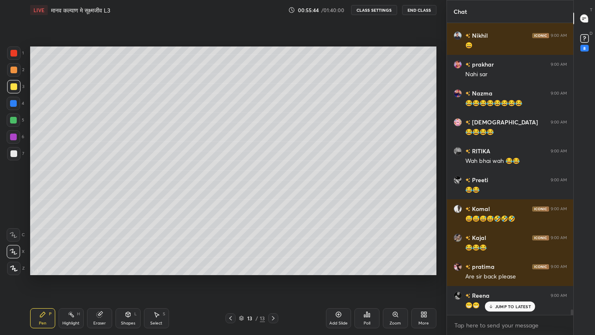
scroll to position [14990, 0]
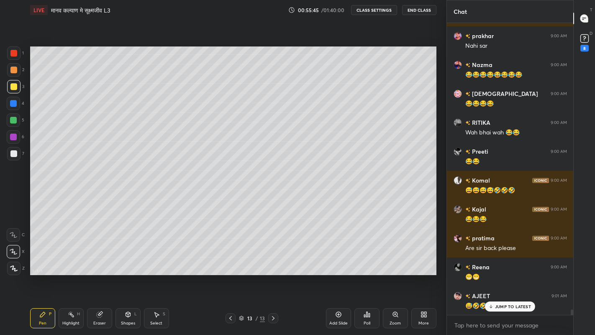
click at [229, 275] on icon at bounding box center [230, 318] width 7 height 7
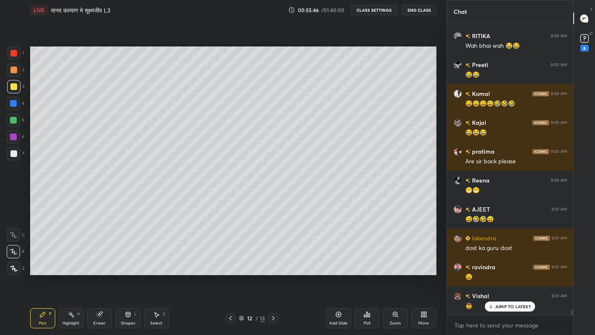
click at [14, 121] on div at bounding box center [13, 120] width 7 height 7
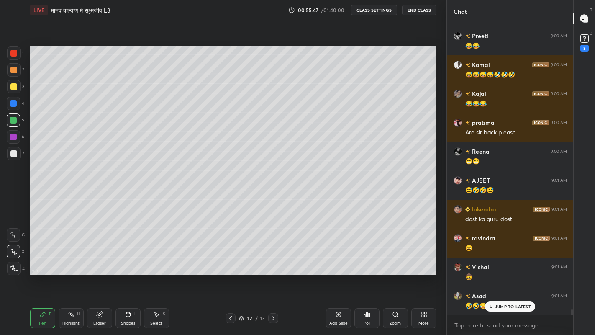
click at [11, 157] on div at bounding box center [13, 153] width 13 height 13
click at [12, 118] on div at bounding box center [13, 120] width 7 height 7
click at [12, 84] on div at bounding box center [13, 86] width 7 height 7
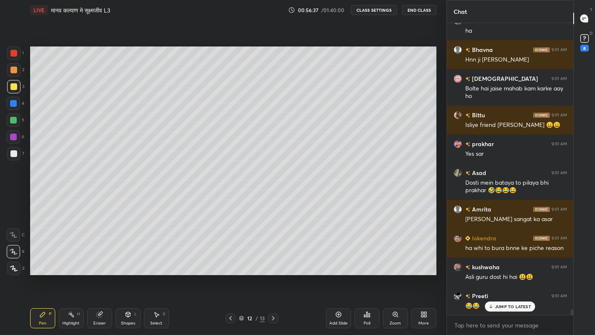
scroll to position [15669, 0]
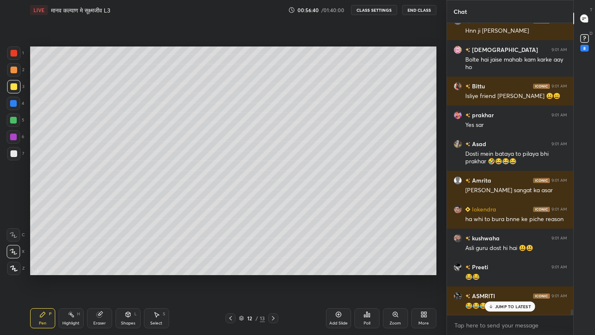
click at [273, 275] on icon at bounding box center [273, 318] width 3 height 4
click at [13, 154] on div at bounding box center [13, 153] width 7 height 7
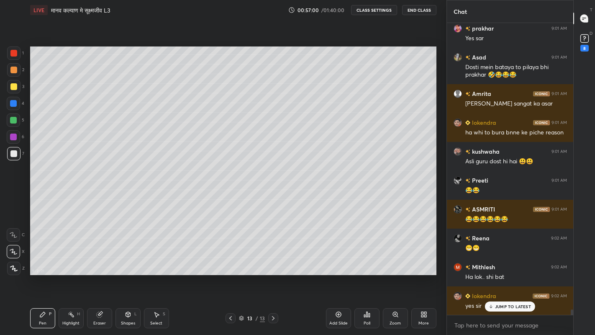
scroll to position [15784, 0]
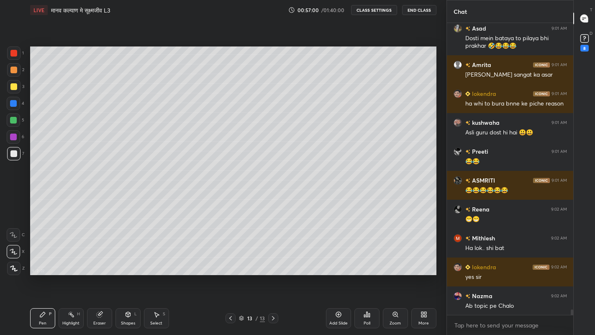
click at [12, 154] on div at bounding box center [13, 153] width 7 height 7
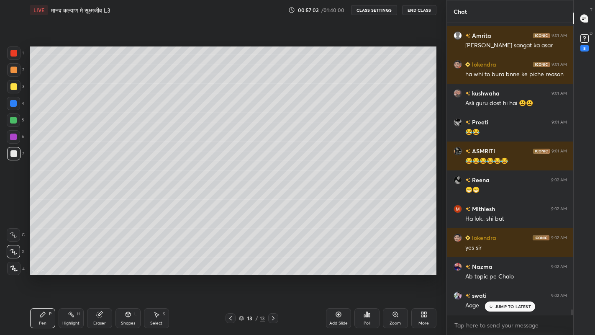
scroll to position [15842, 0]
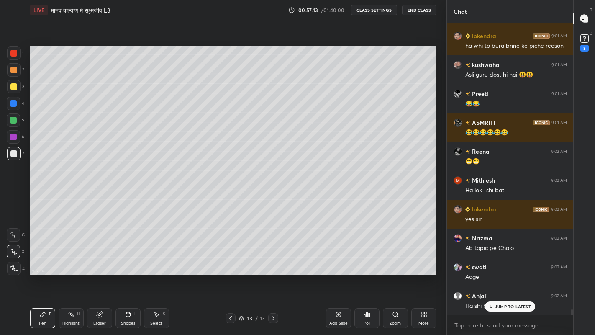
click at [10, 86] on div at bounding box center [13, 86] width 7 height 7
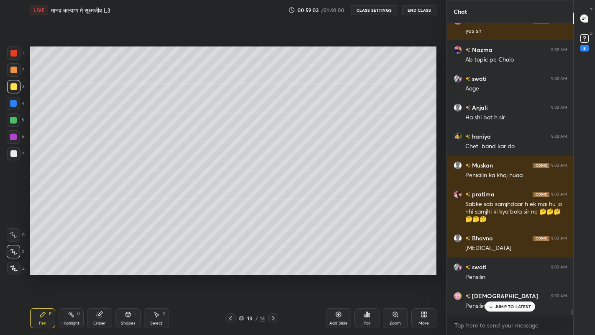
scroll to position [3, 3]
click at [517, 275] on p "JUMP TO LATEST" at bounding box center [513, 289] width 36 height 5
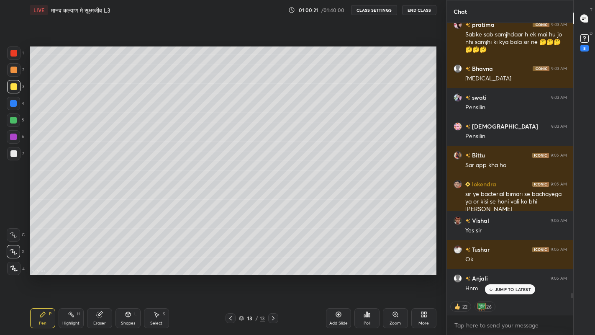
scroll to position [16228, 0]
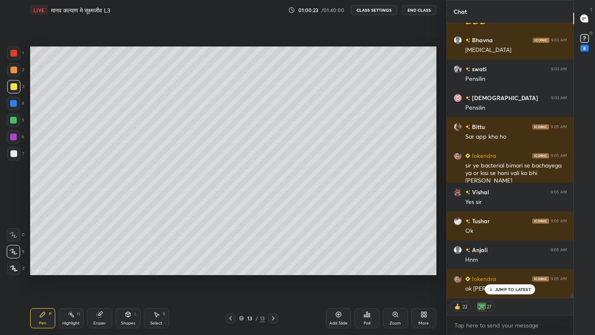
click at [501, 275] on p "JUMP TO LATEST" at bounding box center [513, 289] width 36 height 5
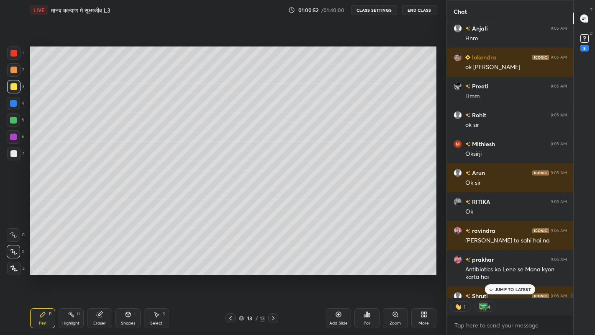
scroll to position [16496, 0]
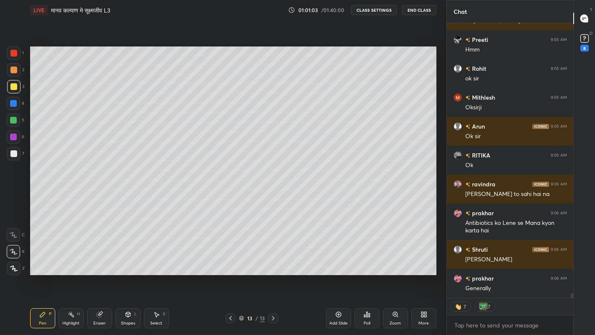
click at [14, 85] on div at bounding box center [13, 86] width 7 height 7
click at [14, 153] on div at bounding box center [13, 153] width 7 height 7
click at [15, 90] on div at bounding box center [13, 86] width 7 height 7
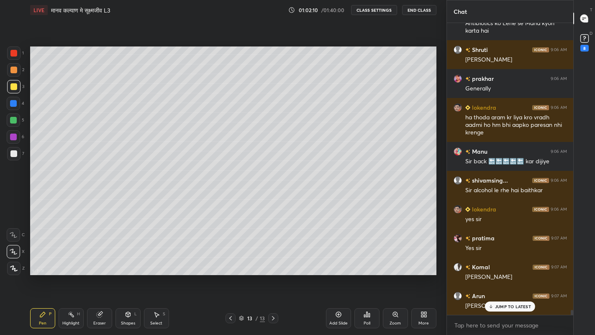
scroll to position [16724, 0]
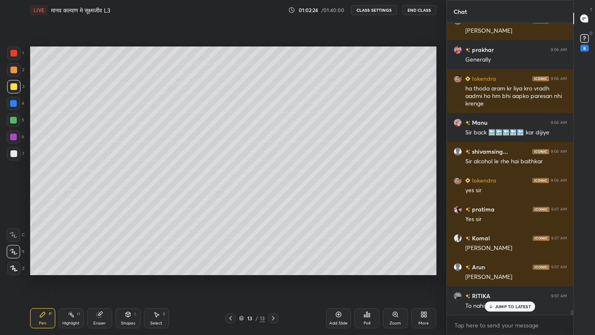
click at [13, 156] on div at bounding box center [13, 153] width 7 height 7
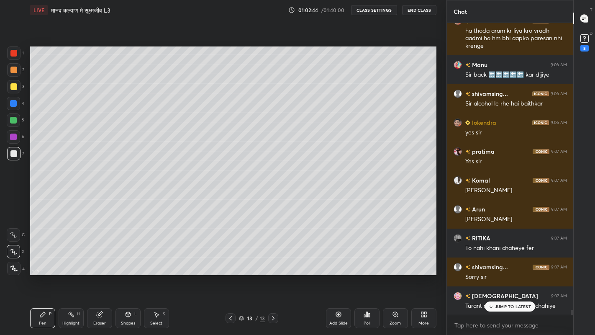
scroll to position [16811, 0]
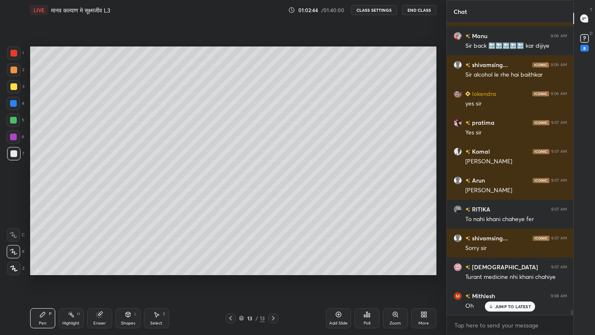
click at [13, 84] on div at bounding box center [13, 86] width 7 height 7
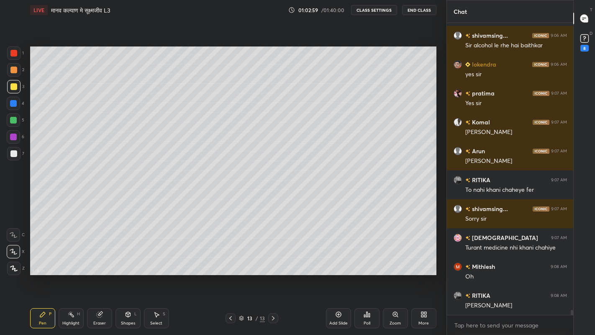
click at [103, 275] on div "Eraser" at bounding box center [99, 323] width 13 height 4
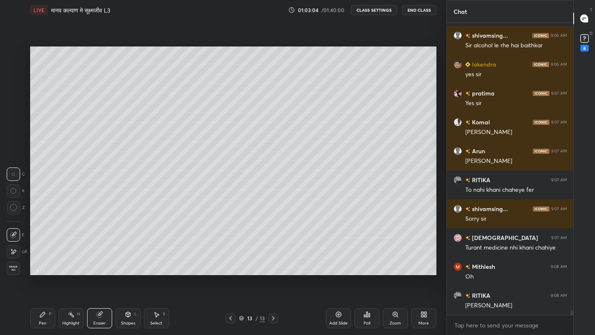
scroll to position [16869, 0]
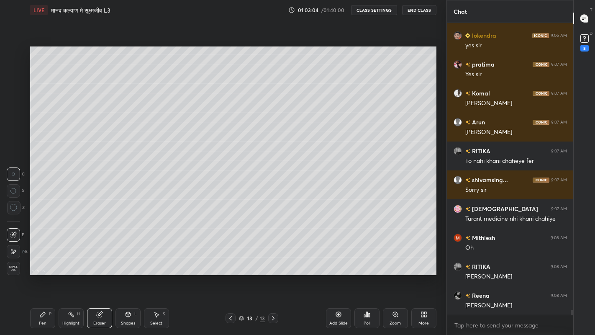
click at [47, 275] on div "Pen P" at bounding box center [42, 318] width 25 height 20
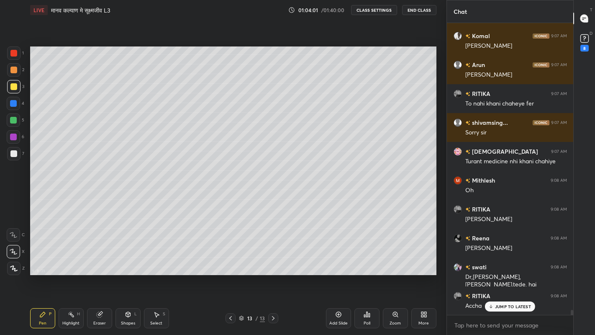
scroll to position [16956, 0]
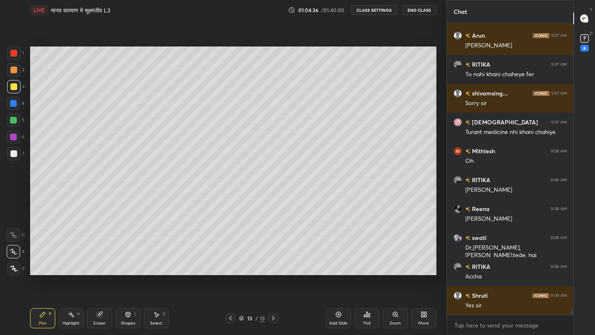
click at [13, 154] on div at bounding box center [13, 153] width 7 height 7
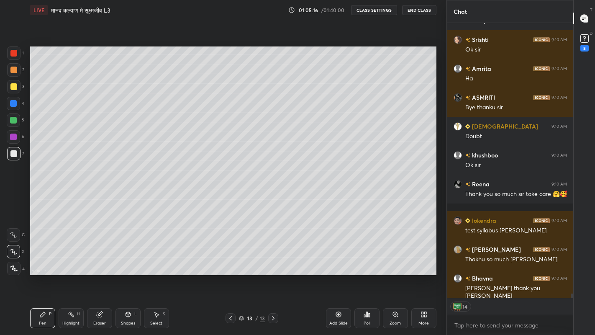
scroll to position [18077, 0]
click at [584, 38] on icon at bounding box center [584, 37] width 3 height 3
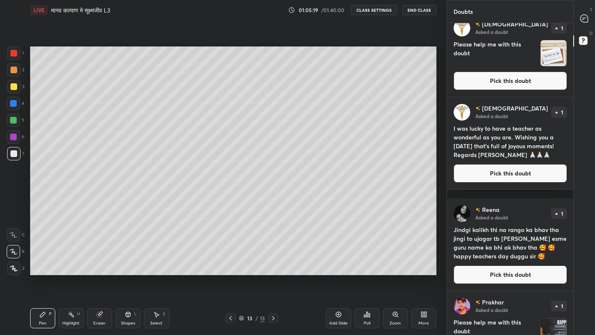
scroll to position [246, 0]
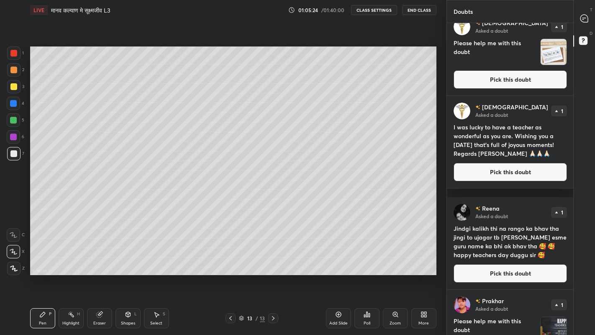
click at [469, 177] on button "Pick this doubt" at bounding box center [509, 172] width 113 height 18
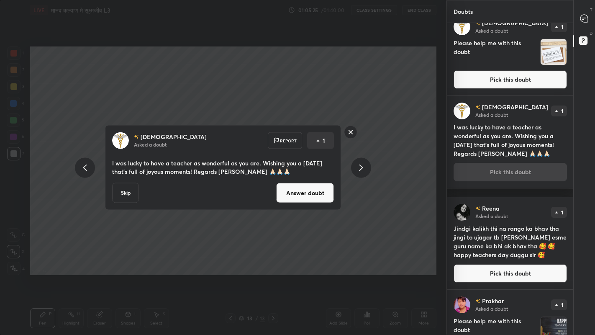
click at [290, 197] on button "Answer doubt" at bounding box center [305, 193] width 58 height 20
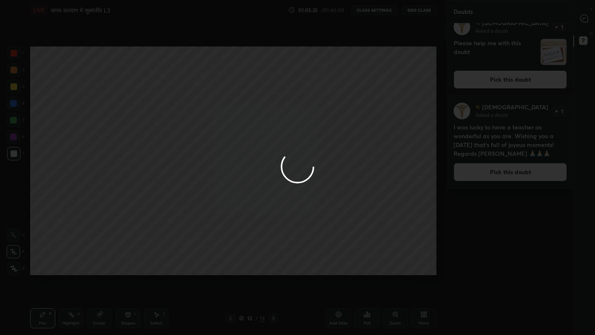
scroll to position [0, 0]
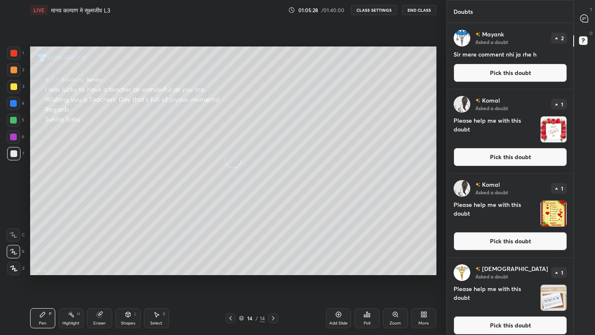
click at [476, 155] on button "Pick this doubt" at bounding box center [509, 157] width 113 height 18
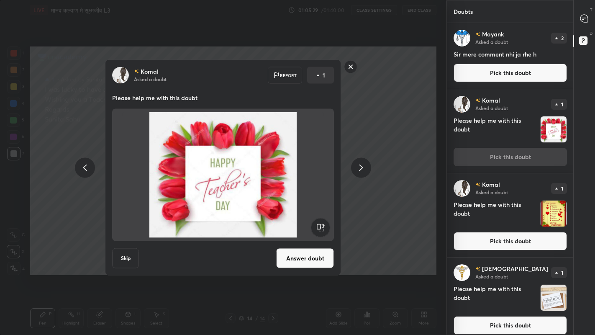
click at [297, 253] on button "Answer doubt" at bounding box center [305, 258] width 58 height 20
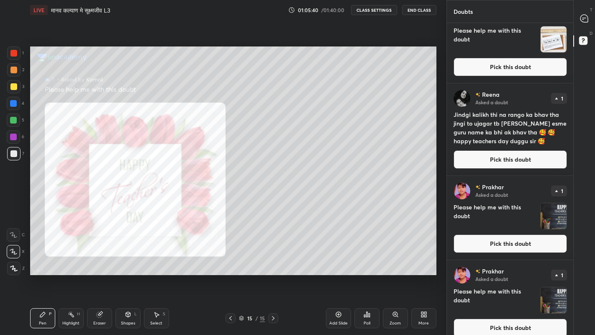
scroll to position [253, 0]
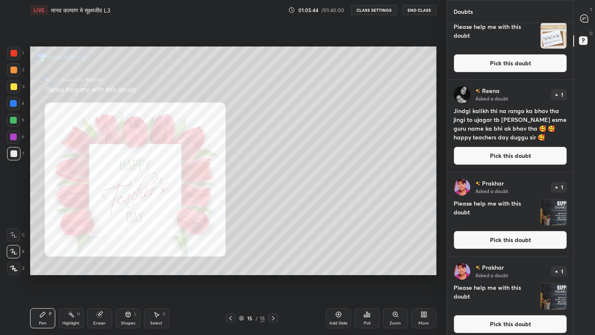
click at [461, 156] on button "Pick this doubt" at bounding box center [509, 155] width 113 height 18
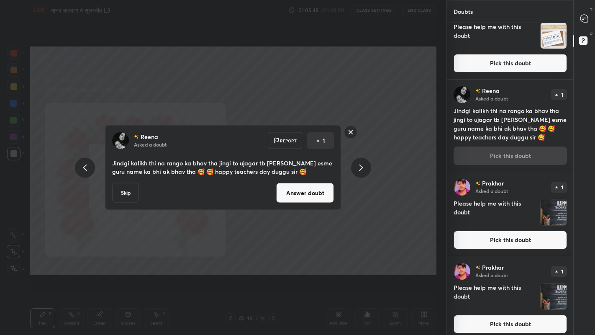
click at [291, 189] on button "Answer doubt" at bounding box center [305, 193] width 58 height 20
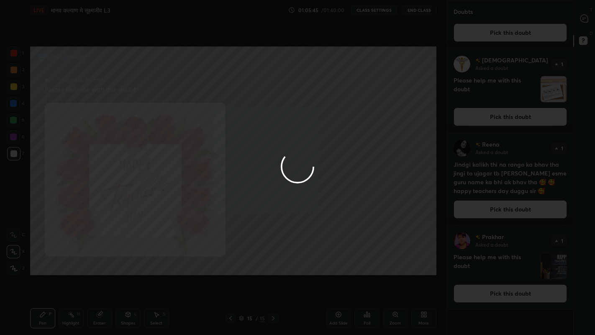
scroll to position [0, 0]
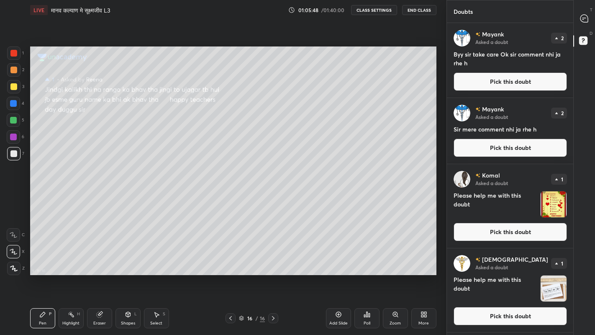
click at [464, 235] on button "Pick this doubt" at bounding box center [509, 232] width 113 height 18
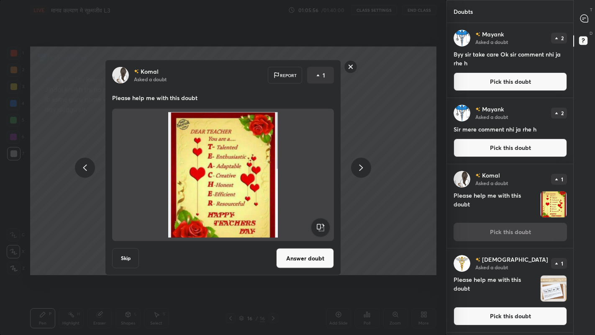
click at [295, 253] on button "Answer doubt" at bounding box center [305, 258] width 58 height 20
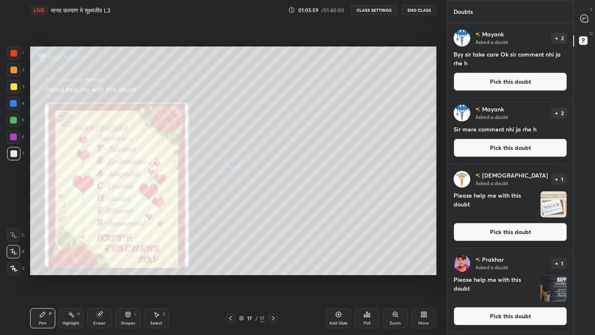
click at [481, 275] on button "Pick this doubt" at bounding box center [509, 316] width 113 height 18
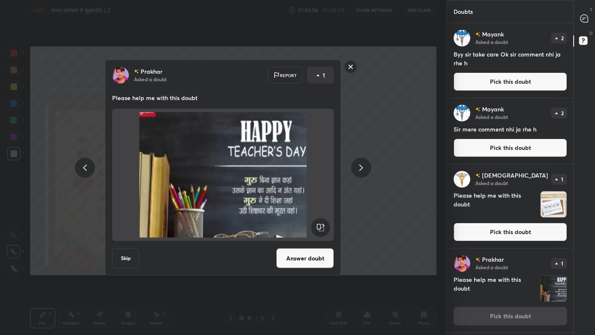
click at [289, 256] on button "Answer doubt" at bounding box center [305, 258] width 58 height 20
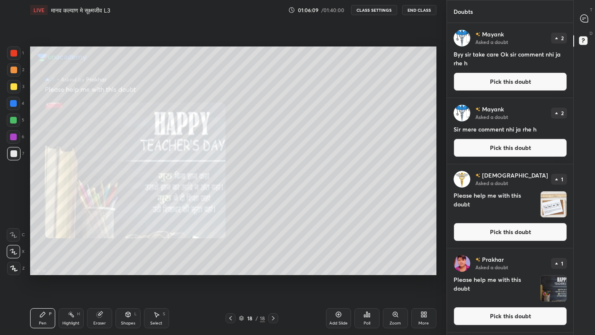
click at [483, 233] on button "Pick this doubt" at bounding box center [509, 232] width 113 height 18
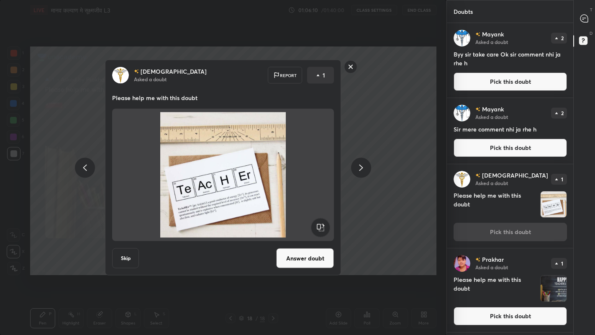
click at [305, 259] on button "Answer doubt" at bounding box center [305, 258] width 58 height 20
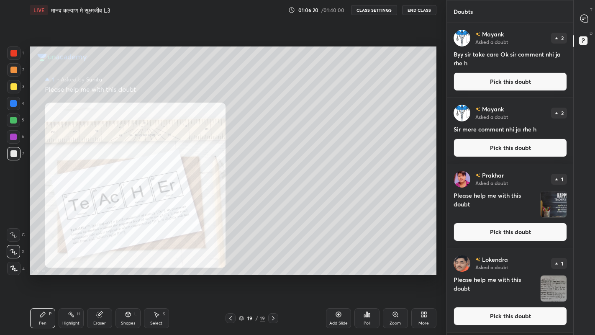
click at [482, 275] on button "Pick this doubt" at bounding box center [509, 316] width 113 height 18
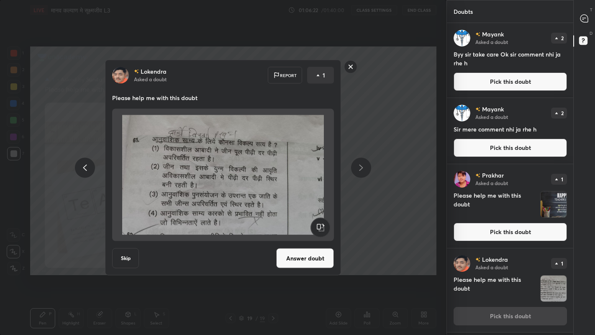
click at [289, 257] on button "Answer doubt" at bounding box center [305, 258] width 58 height 20
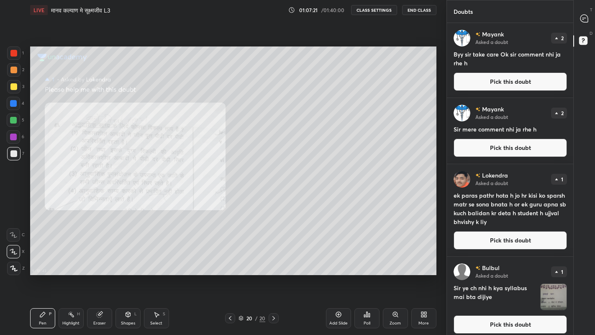
click at [583, 19] on icon at bounding box center [584, 19] width 8 height 8
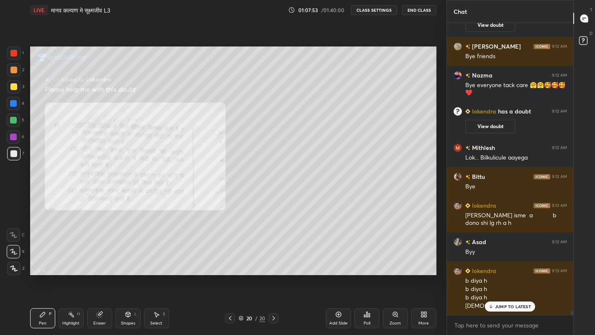
scroll to position [19167, 0]
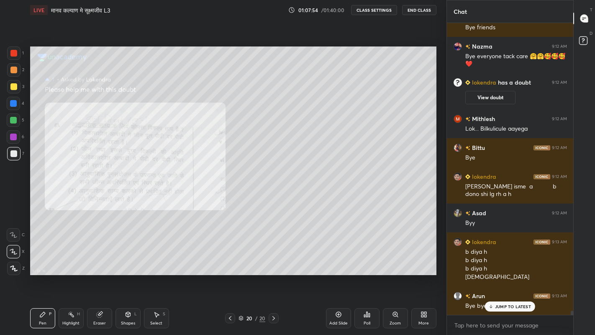
click at [14, 102] on div at bounding box center [13, 103] width 7 height 7
click at [13, 156] on div at bounding box center [13, 153] width 7 height 7
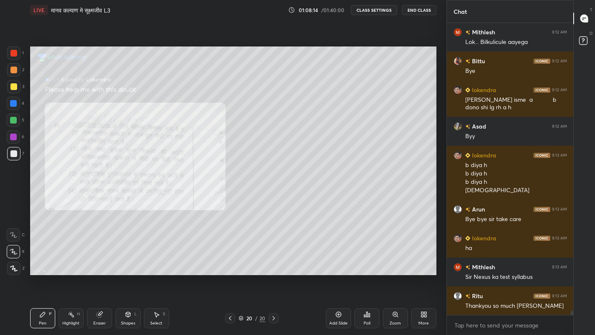
scroll to position [19283, 0]
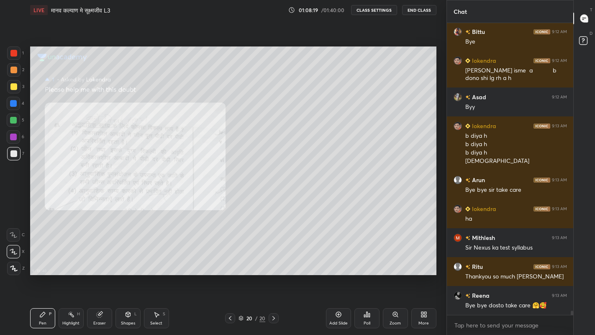
click at [12, 102] on div at bounding box center [13, 103] width 7 height 7
click at [100, 275] on div "Eraser" at bounding box center [99, 318] width 25 height 20
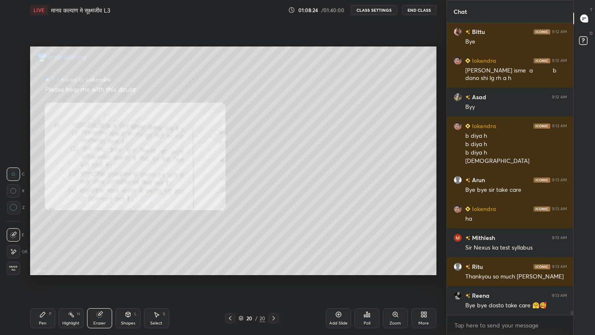
scroll to position [19312, 0]
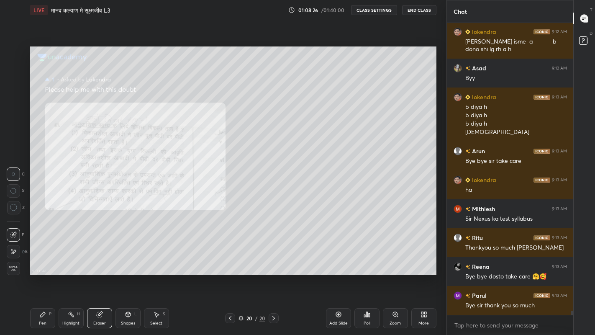
click at [43, 275] on div "Pen P" at bounding box center [42, 318] width 25 height 20
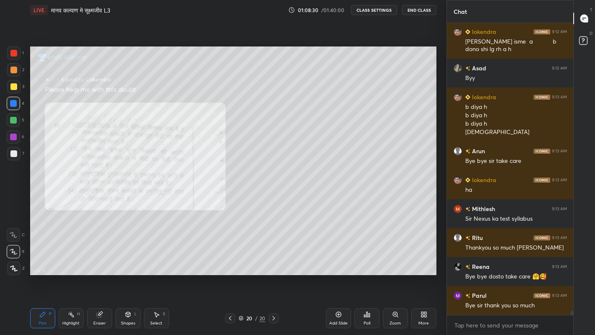
scroll to position [19340, 0]
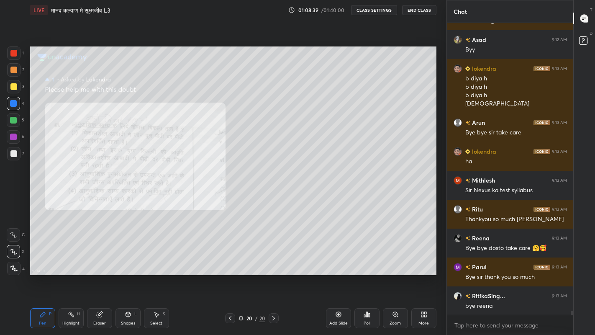
click at [584, 40] on rect at bounding box center [583, 41] width 8 height 8
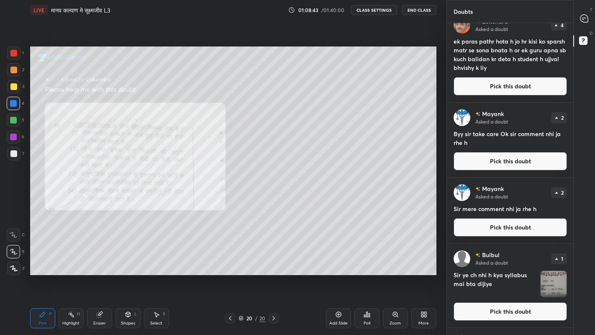
scroll to position [0, 0]
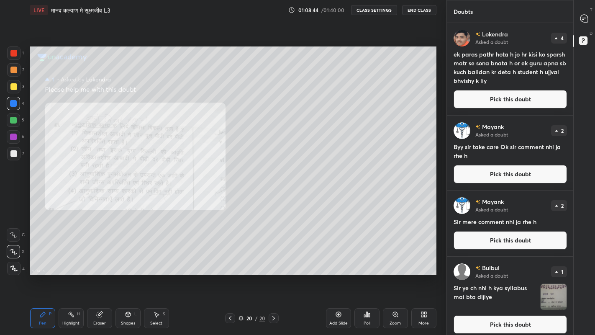
click at [581, 18] on icon at bounding box center [584, 19] width 8 height 8
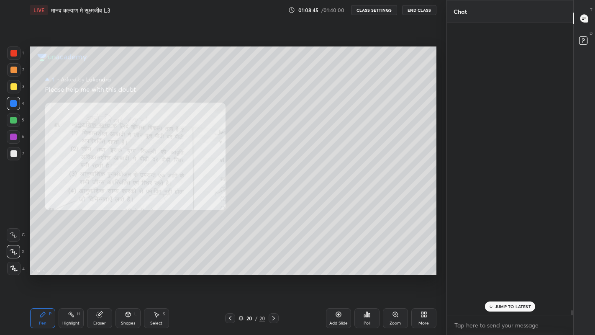
scroll to position [289, 124]
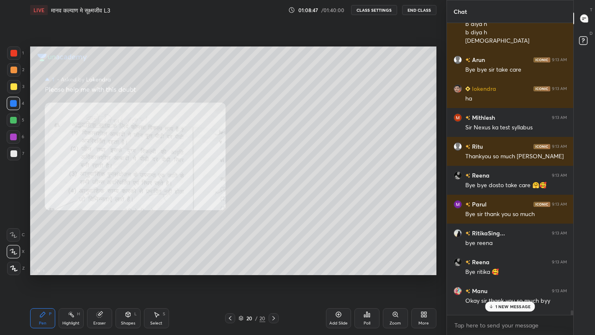
click at [416, 13] on button "End Class" at bounding box center [419, 10] width 34 height 10
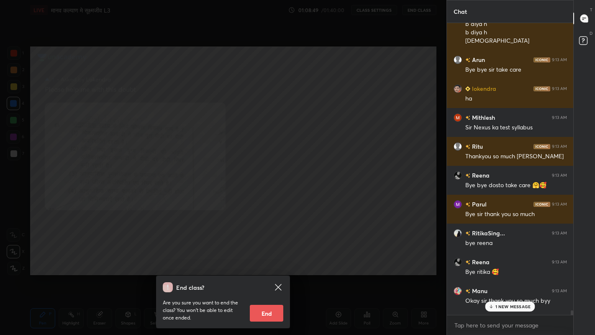
click at [255, 275] on button "End" at bounding box center [266, 313] width 33 height 17
type textarea "x"
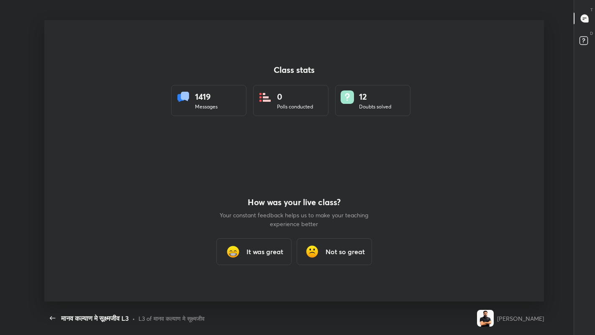
scroll to position [3, 0]
click at [250, 258] on div "It was great" at bounding box center [253, 251] width 75 height 27
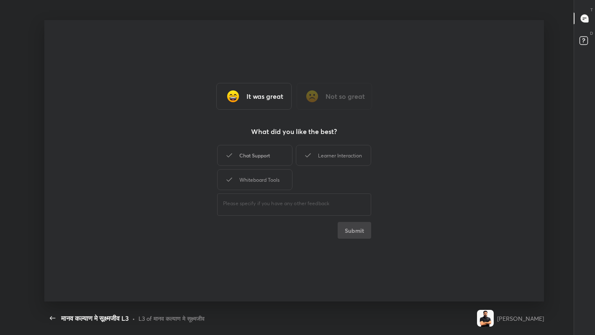
click at [248, 156] on div "Chat Support" at bounding box center [254, 155] width 75 height 21
click at [344, 231] on button "Submit" at bounding box center [354, 230] width 33 height 17
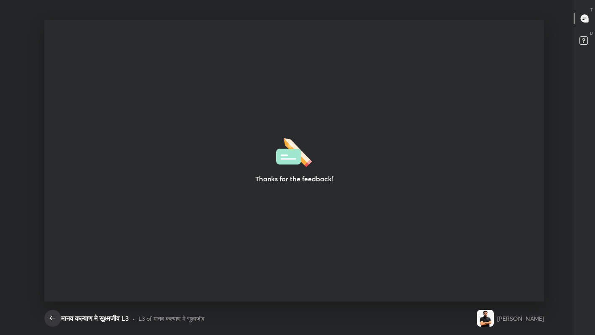
click at [53, 275] on icon "button" at bounding box center [53, 318] width 10 height 10
